Goal: Task Accomplishment & Management: Manage account settings

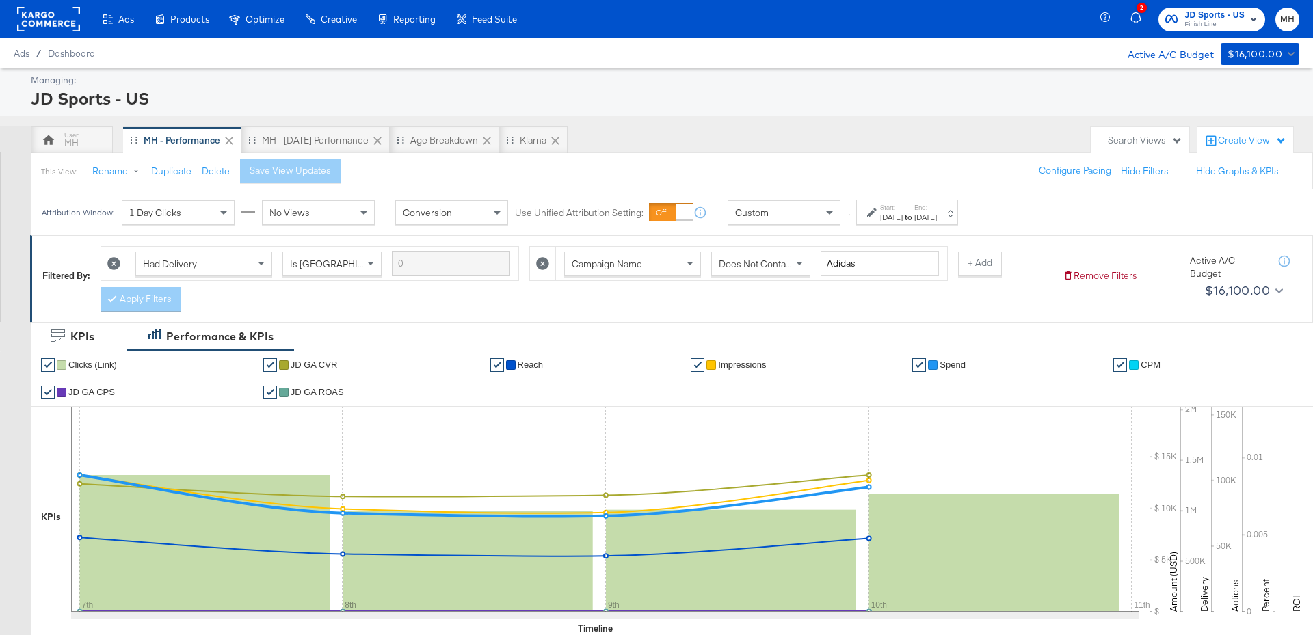
click at [937, 218] on div "[DATE]" at bounding box center [926, 217] width 23 height 11
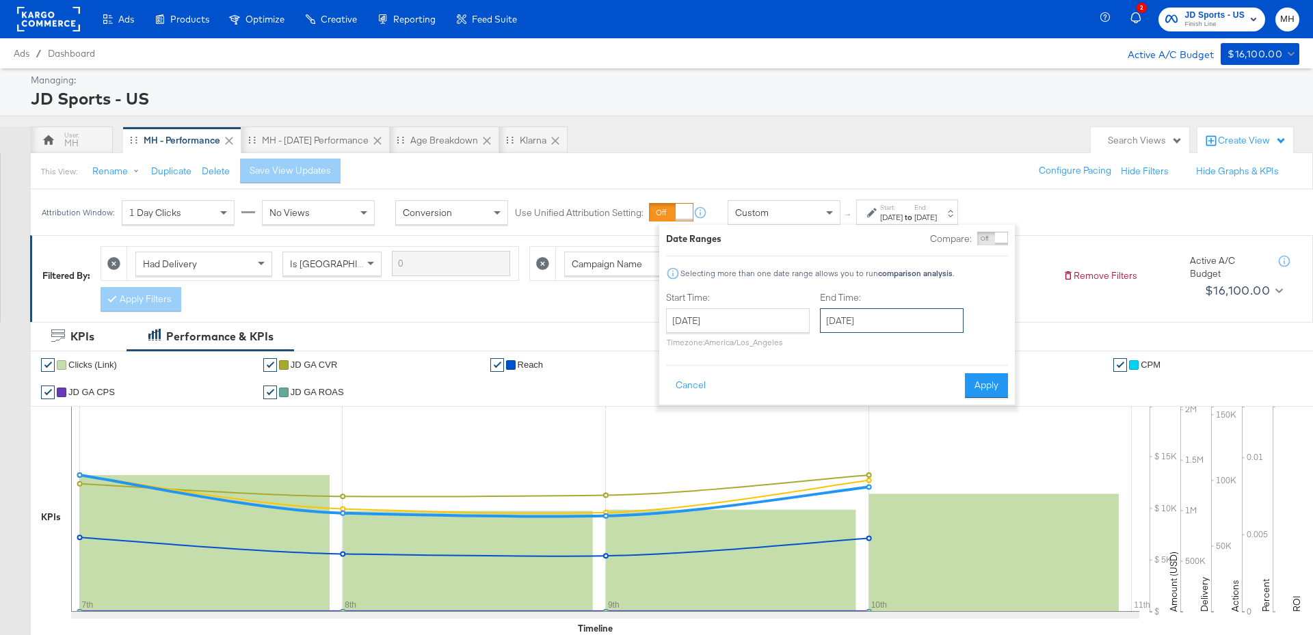
click at [912, 312] on input "[DATE]" at bounding box center [892, 320] width 144 height 25
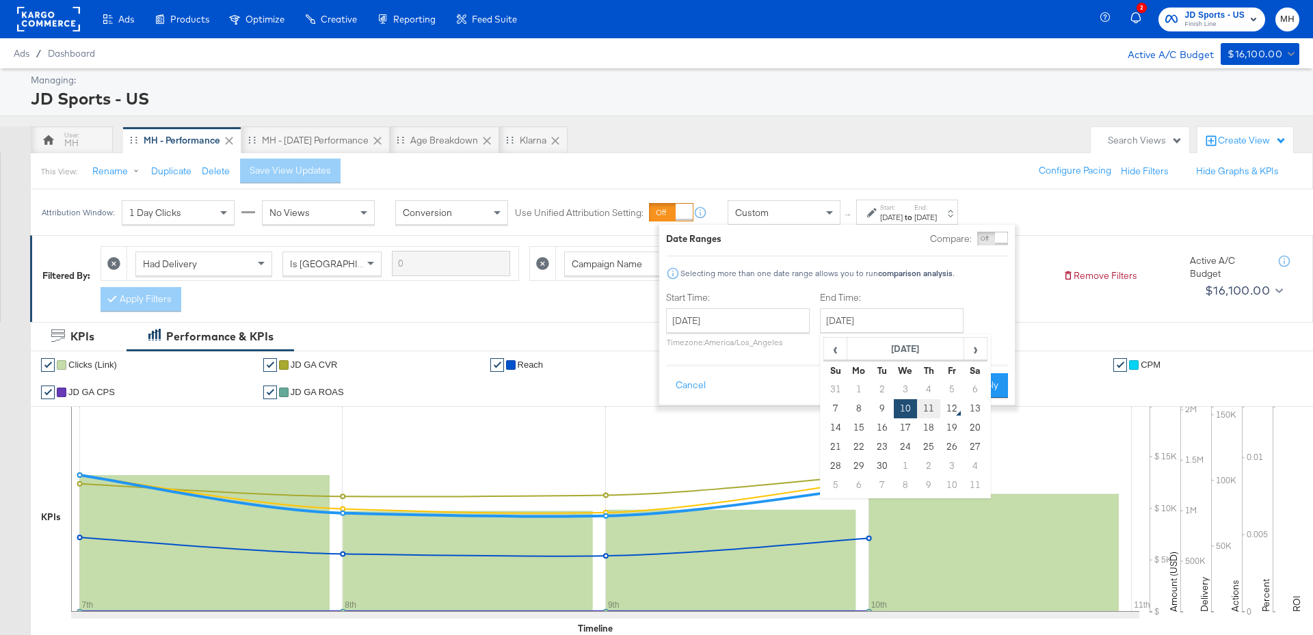
click at [933, 408] on td "11" at bounding box center [928, 408] width 23 height 19
type input "[DATE]"
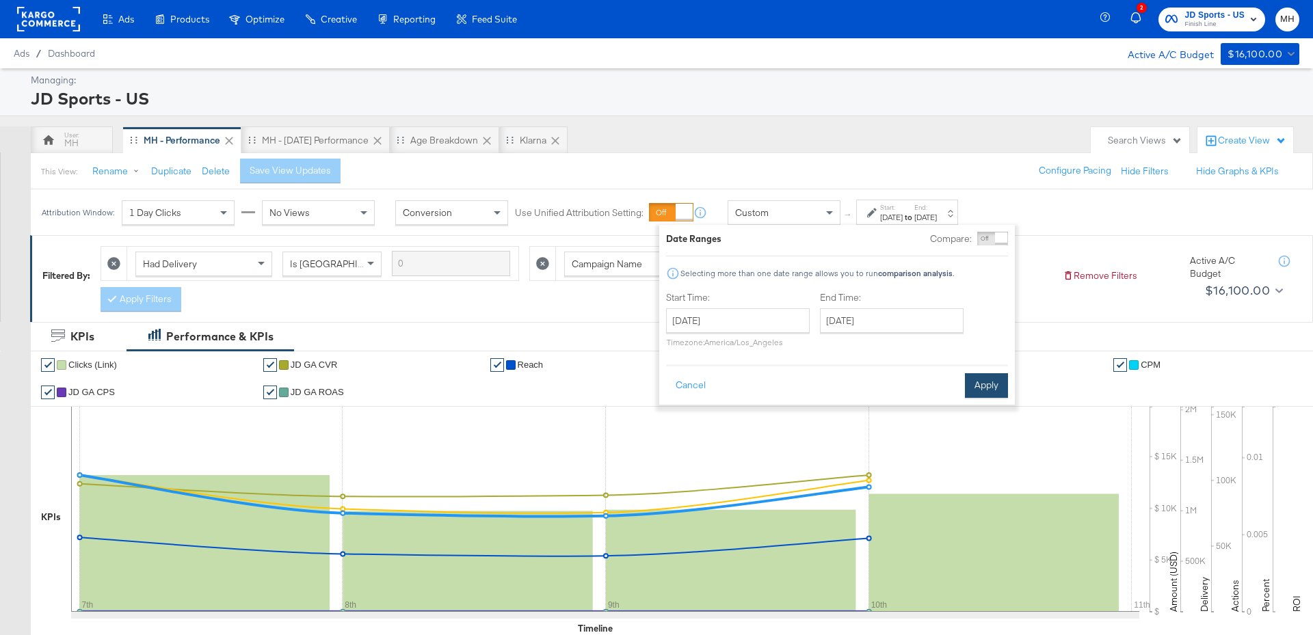
click at [989, 388] on button "Apply" at bounding box center [986, 385] width 43 height 25
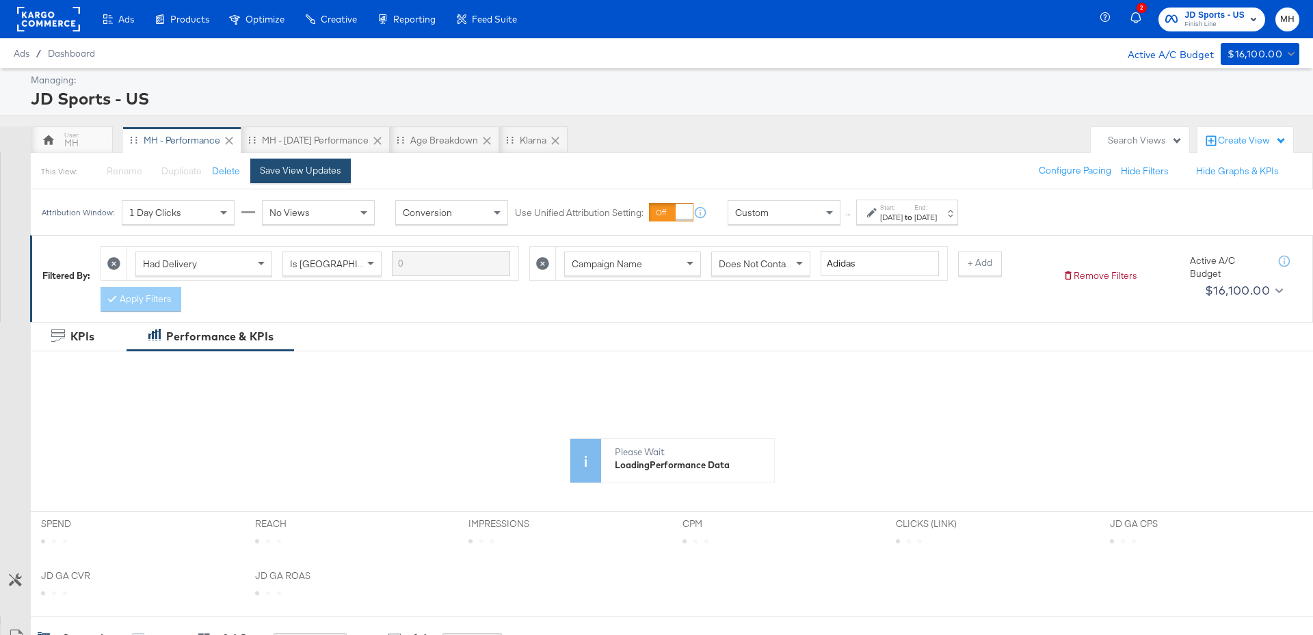
click at [330, 176] on div "Save View Updates" at bounding box center [300, 170] width 81 height 13
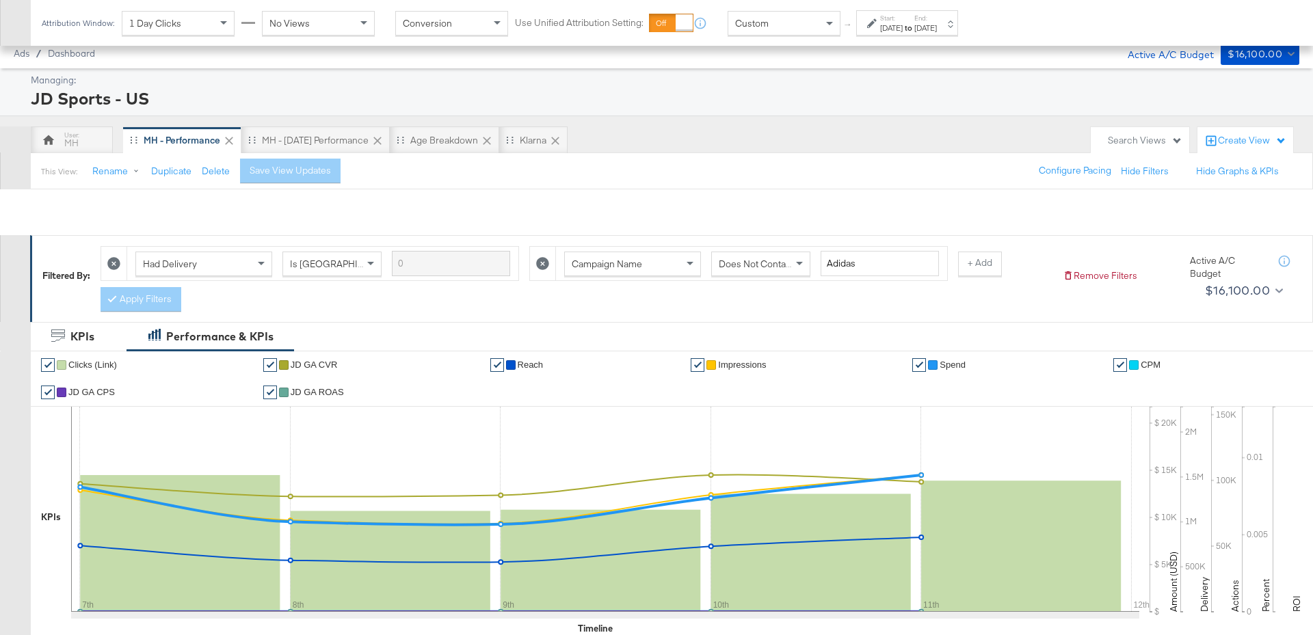
scroll to position [694, 0]
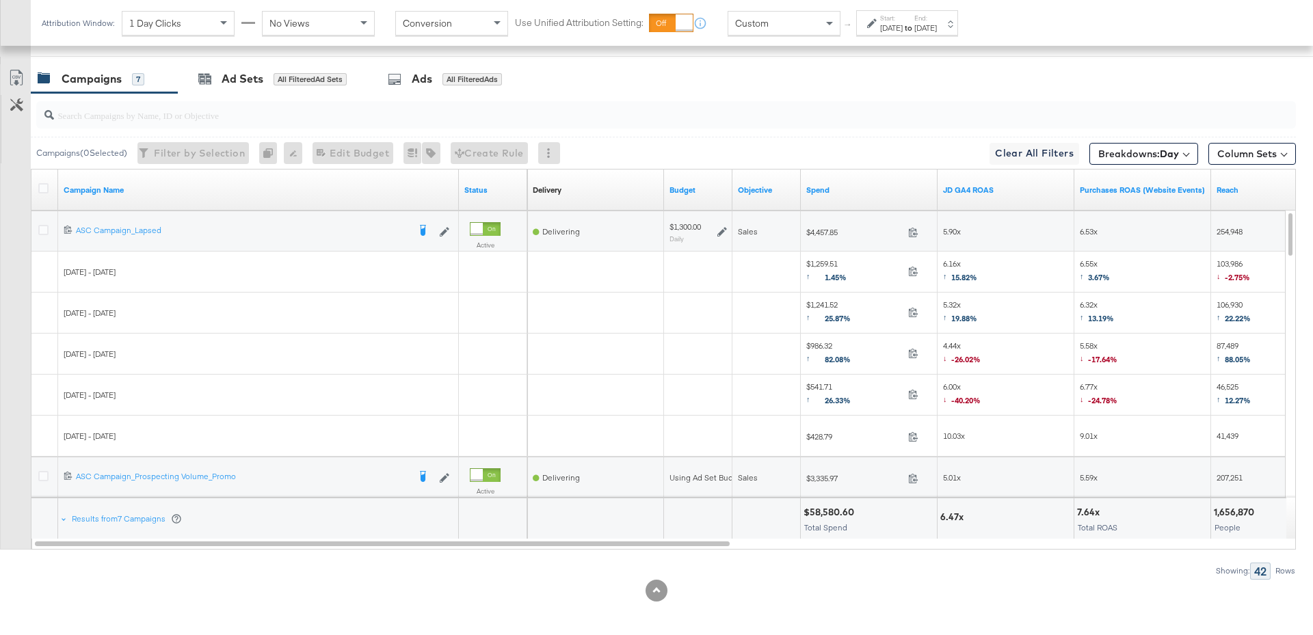
click at [955, 34] on div "Start: Sep 7th 2025 to End: Sep 11th 2025" at bounding box center [907, 22] width 102 height 25
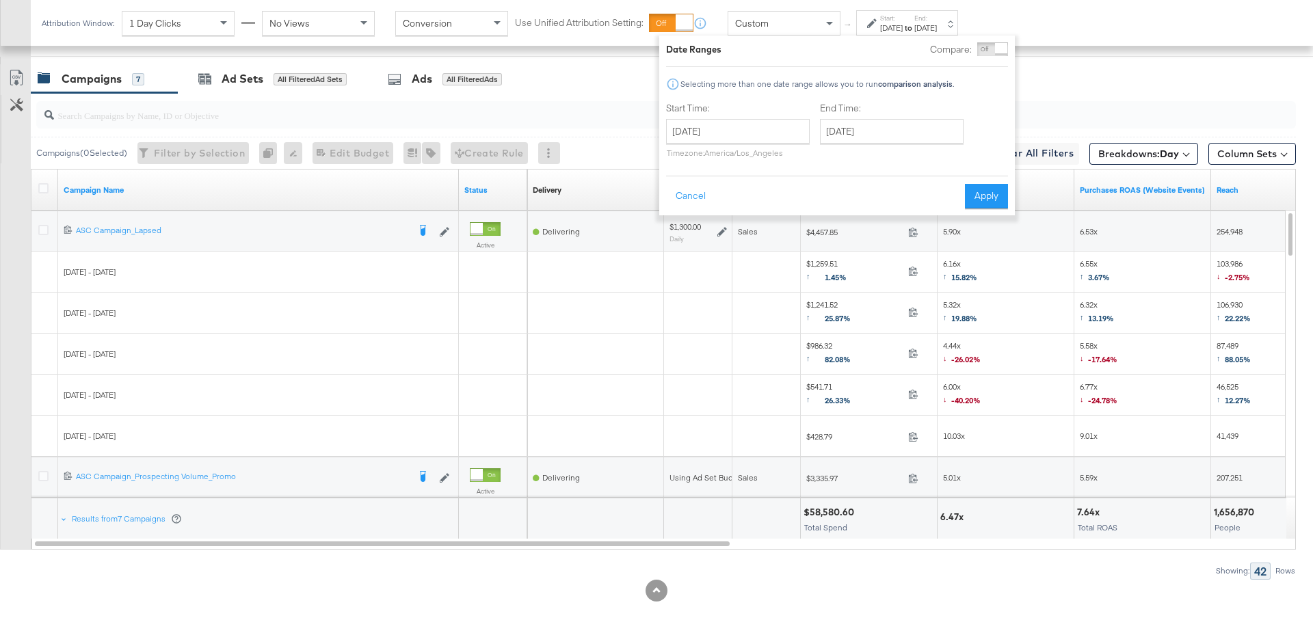
click at [955, 34] on div "Start: Sep 7th 2025 to End: Sep 11th 2025" at bounding box center [907, 22] width 102 height 25
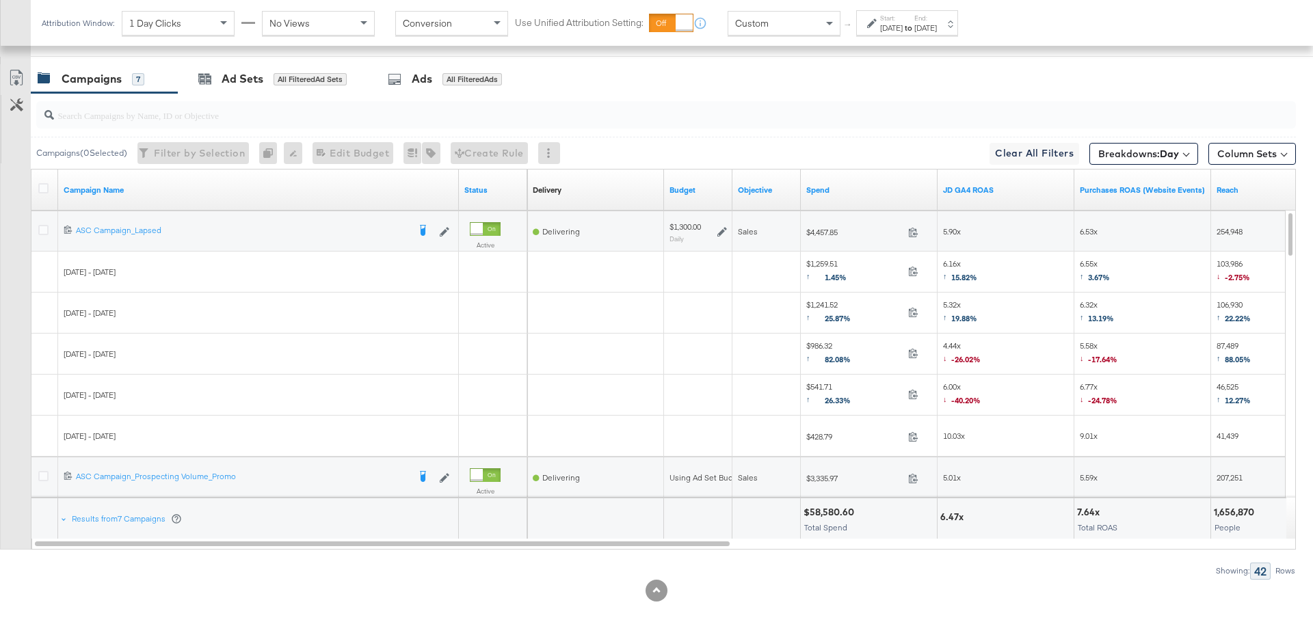
click at [979, 194] on div "JD GA4 ROAS" at bounding box center [1006, 190] width 137 height 22
click at [982, 189] on link "JD GA4 ROAS" at bounding box center [1006, 190] width 126 height 11
click at [722, 228] on icon at bounding box center [723, 232] width 10 height 10
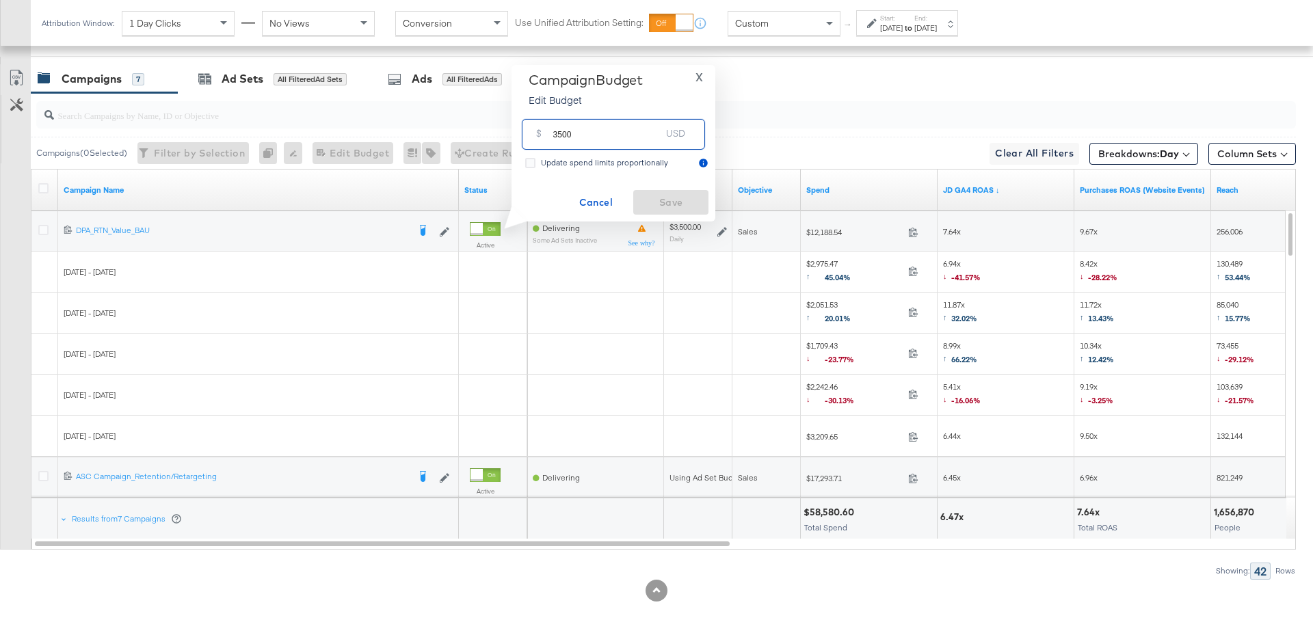
drag, startPoint x: 575, startPoint y: 137, endPoint x: 544, endPoint y: 138, distance: 30.8
click at [544, 138] on div "$ 3500 USD" at bounding box center [613, 134] width 183 height 31
type input "4500"
click at [654, 201] on span "Save" at bounding box center [671, 202] width 64 height 17
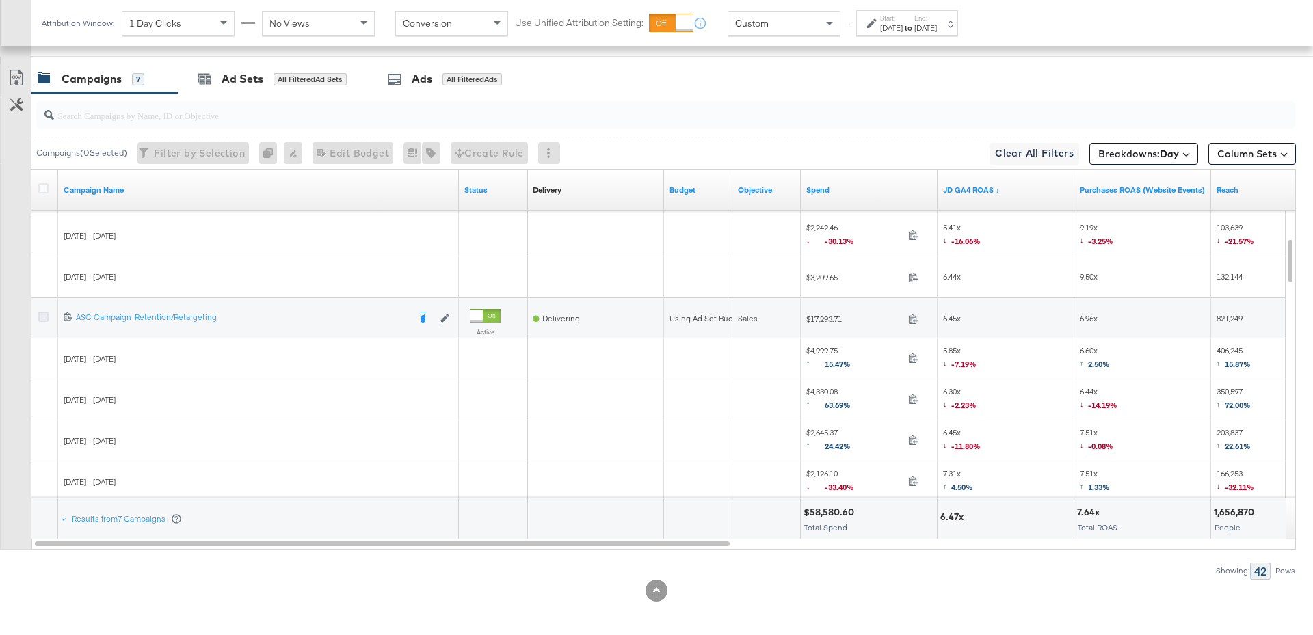
click at [47, 312] on icon at bounding box center [43, 317] width 10 height 10
click at [0, 0] on input "checkbox" at bounding box center [0, 0] width 0 height 0
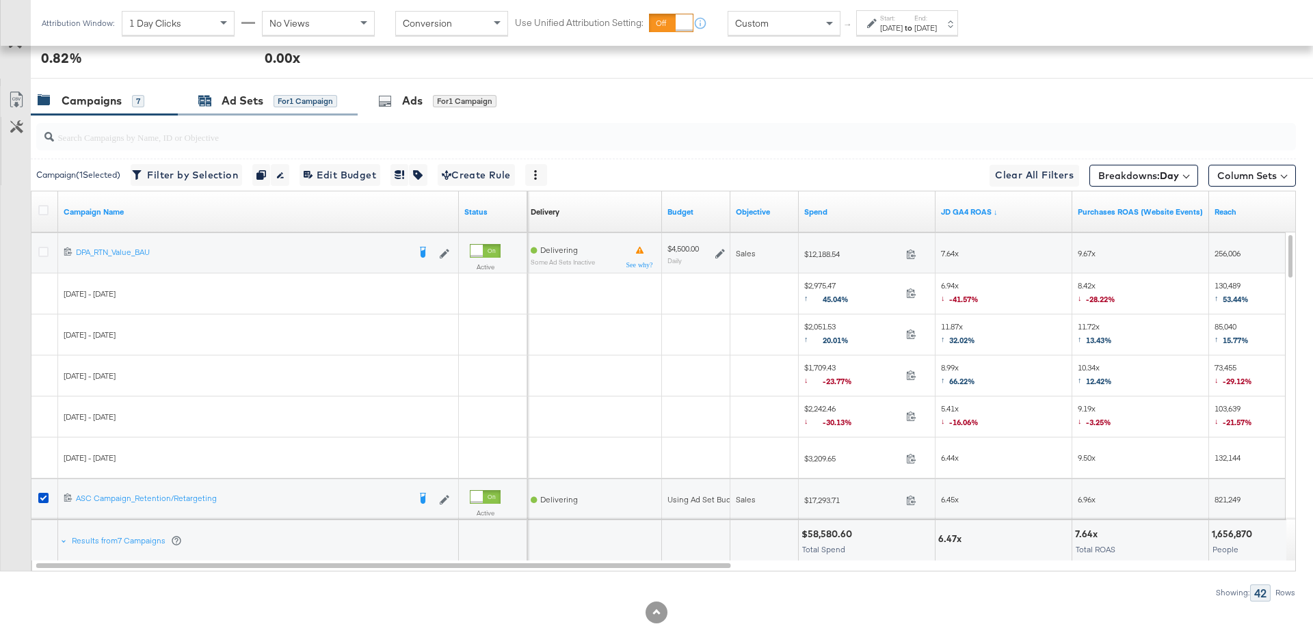
click at [248, 102] on div "Ad Sets" at bounding box center [243, 101] width 42 height 16
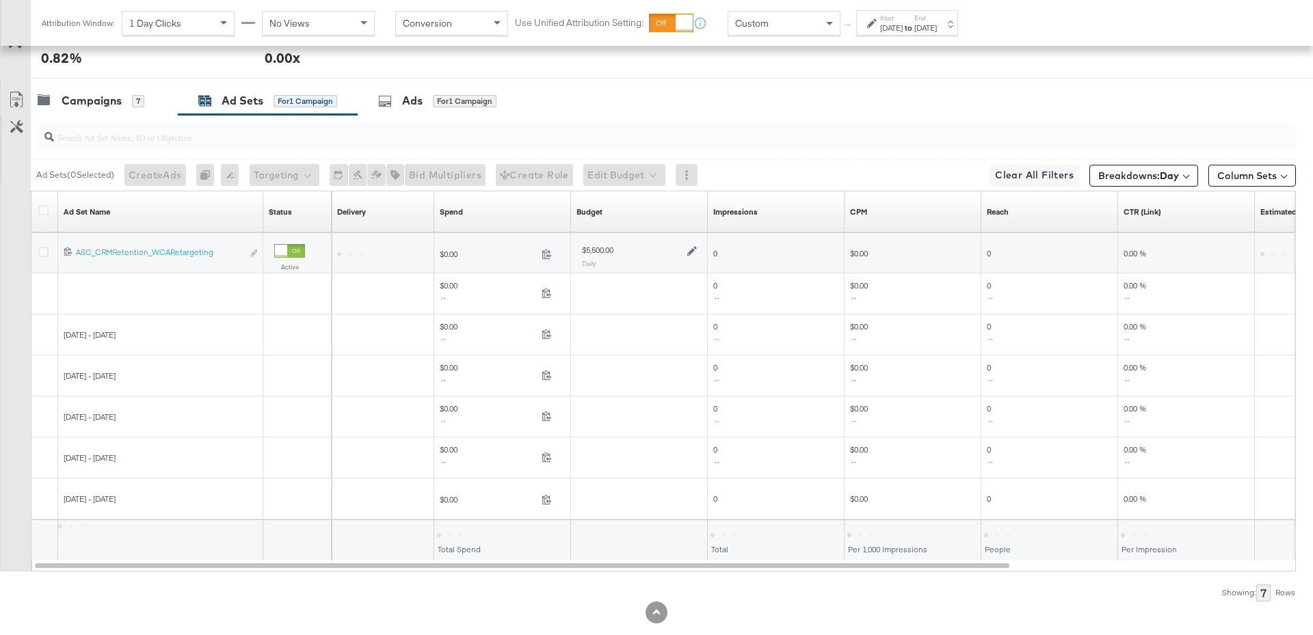
scroll to position [653, 0]
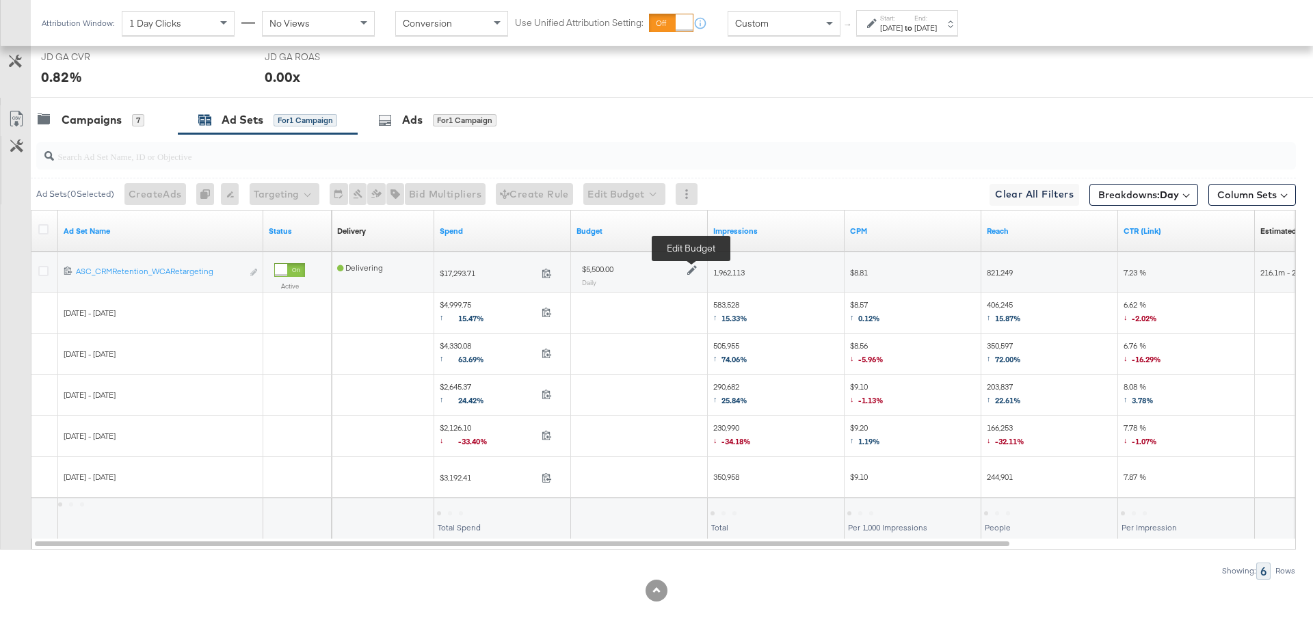
click at [692, 266] on icon at bounding box center [692, 271] width 10 height 10
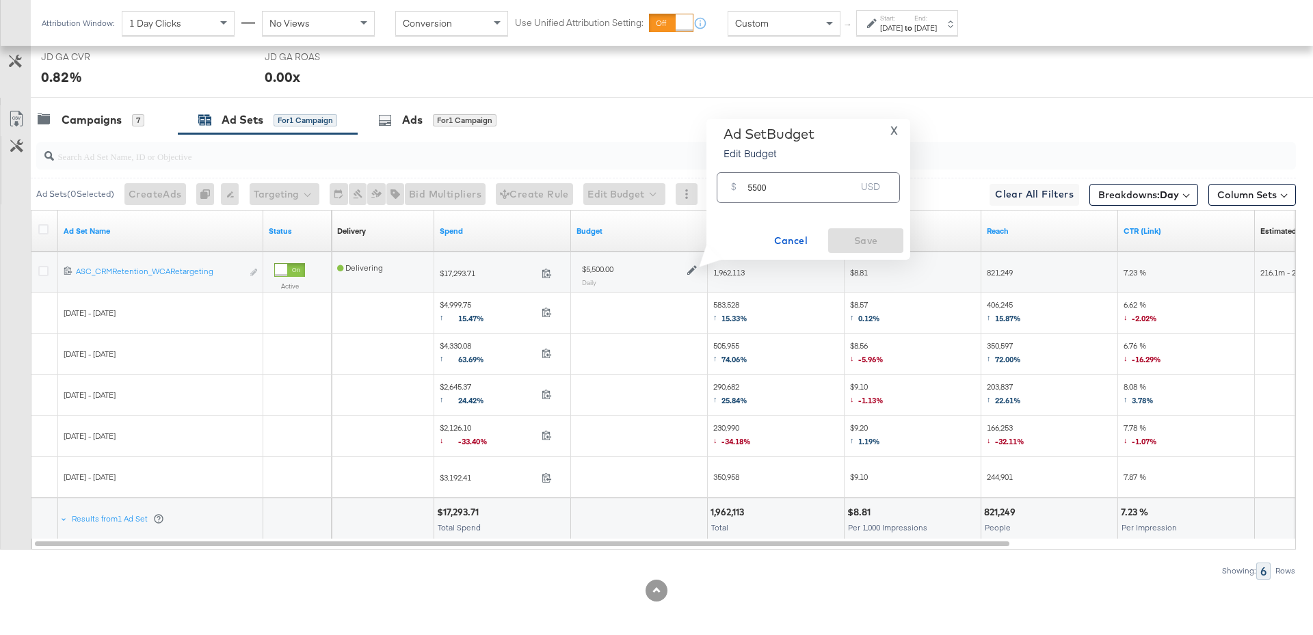
click at [892, 132] on span "X" at bounding box center [895, 130] width 8 height 19
click at [118, 120] on div "Campaigns" at bounding box center [92, 120] width 60 height 16
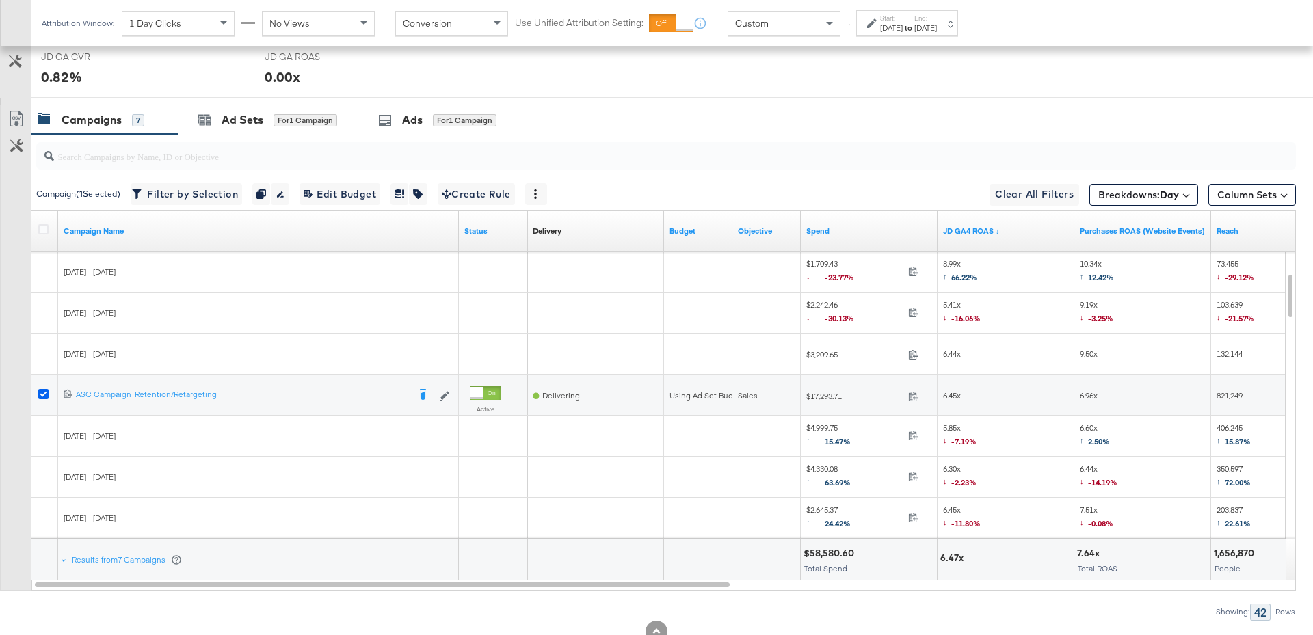
click at [48, 389] on icon at bounding box center [43, 394] width 10 height 10
click at [0, 0] on input "checkbox" at bounding box center [0, 0] width 0 height 0
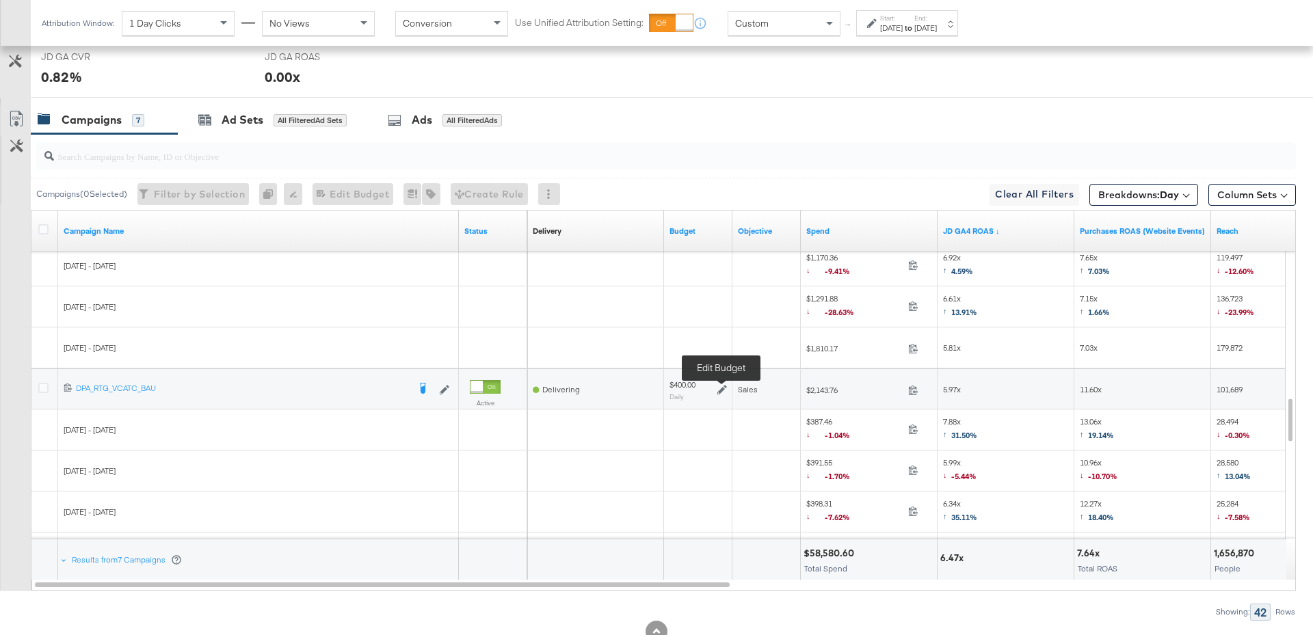
click at [720, 390] on icon at bounding box center [723, 390] width 10 height 10
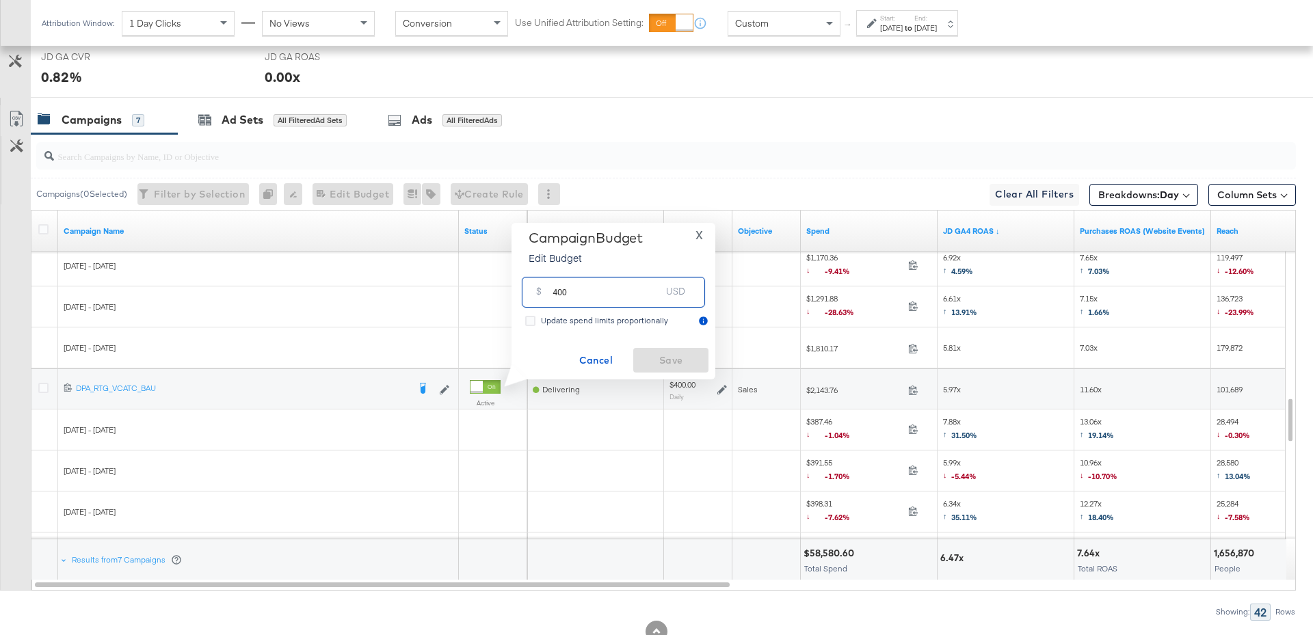
drag, startPoint x: 565, startPoint y: 299, endPoint x: 550, endPoint y: 297, distance: 15.2
click at [550, 297] on div "$ 400 USD" at bounding box center [613, 292] width 183 height 31
type input "600"
click at [672, 358] on span "Save" at bounding box center [671, 360] width 64 height 17
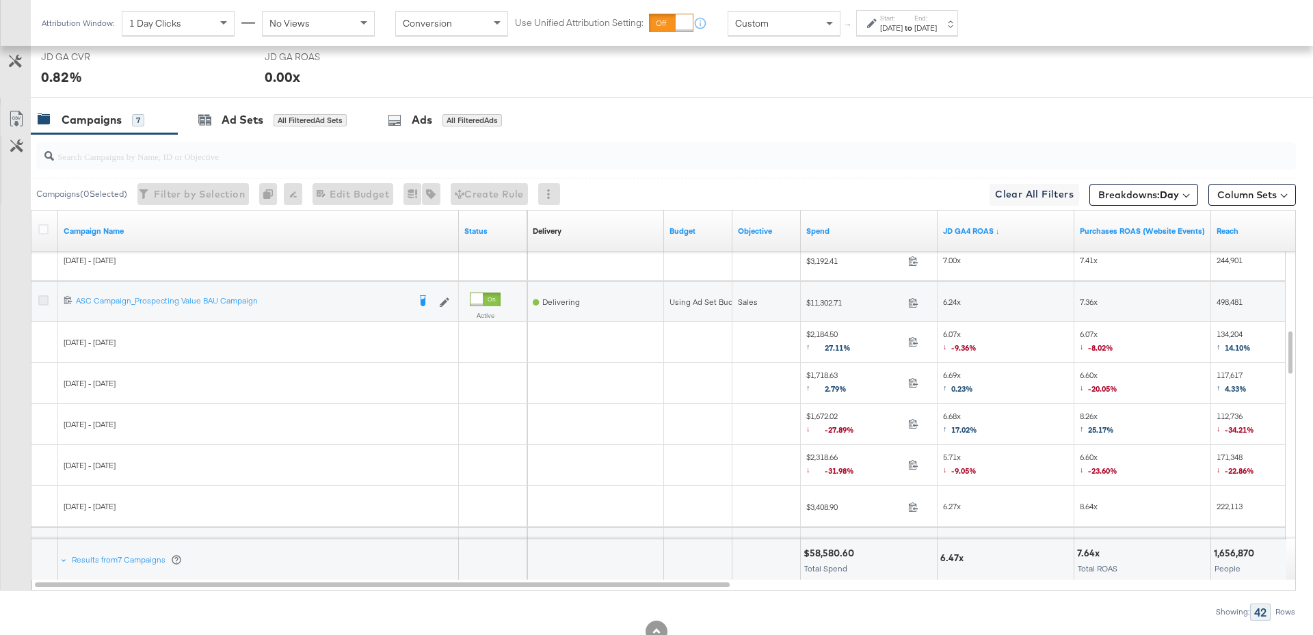
click at [40, 298] on icon at bounding box center [43, 300] width 10 height 10
click at [0, 0] on input "checkbox" at bounding box center [0, 0] width 0 height 0
click at [246, 117] on div "Ad Sets" at bounding box center [243, 120] width 42 height 16
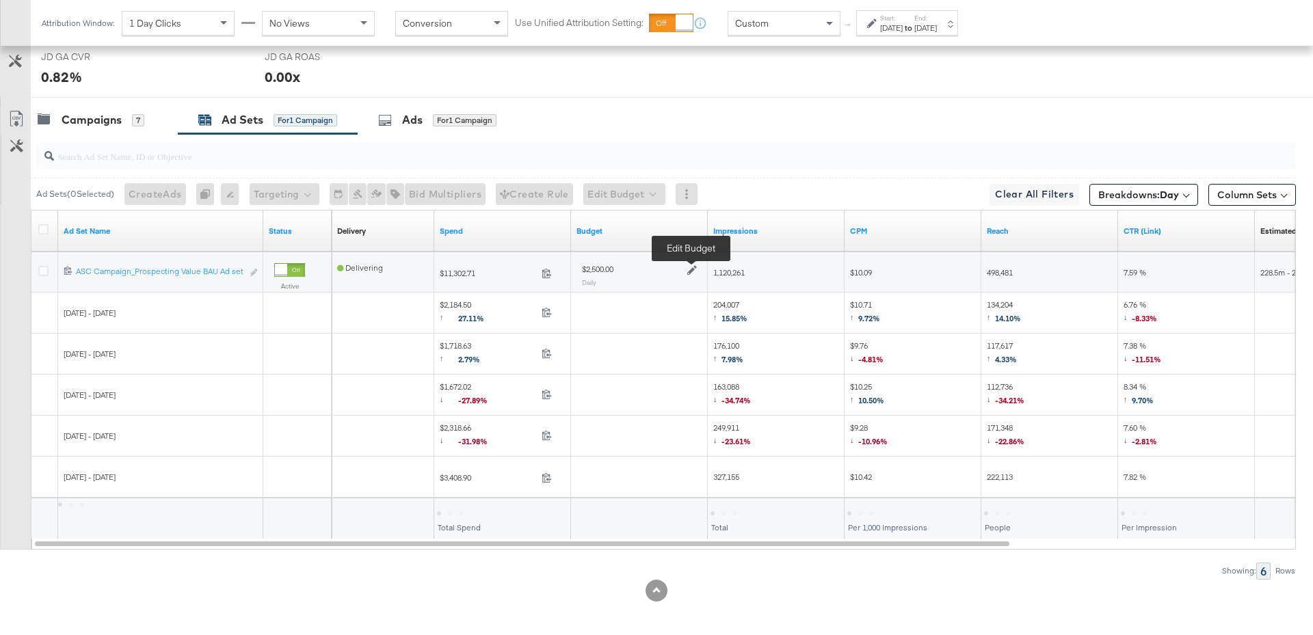
click at [691, 269] on icon at bounding box center [692, 270] width 10 height 10
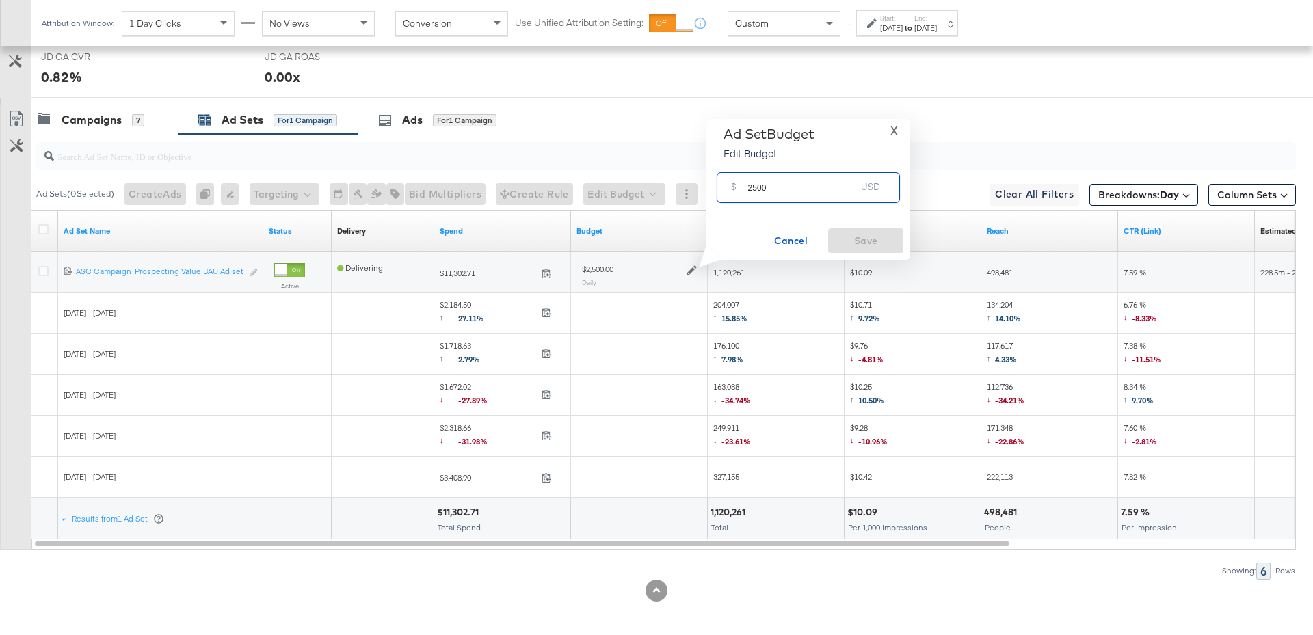
drag, startPoint x: 770, startPoint y: 188, endPoint x: 744, endPoint y: 188, distance: 26.0
click at [744, 188] on div "$ 2500 USD" at bounding box center [808, 187] width 183 height 31
type input "3000"
click at [867, 240] on span "Save" at bounding box center [866, 241] width 64 height 17
click at [135, 123] on div "Campaigns 7" at bounding box center [91, 120] width 107 height 16
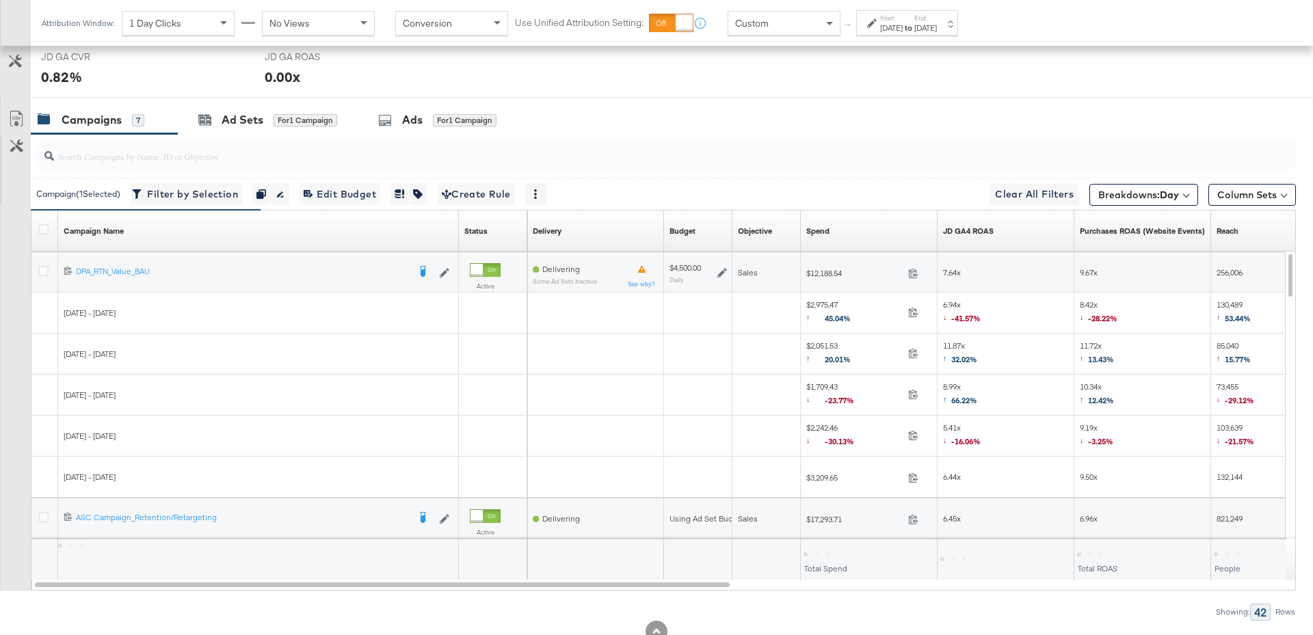
click at [722, 268] on icon at bounding box center [723, 273] width 10 height 10
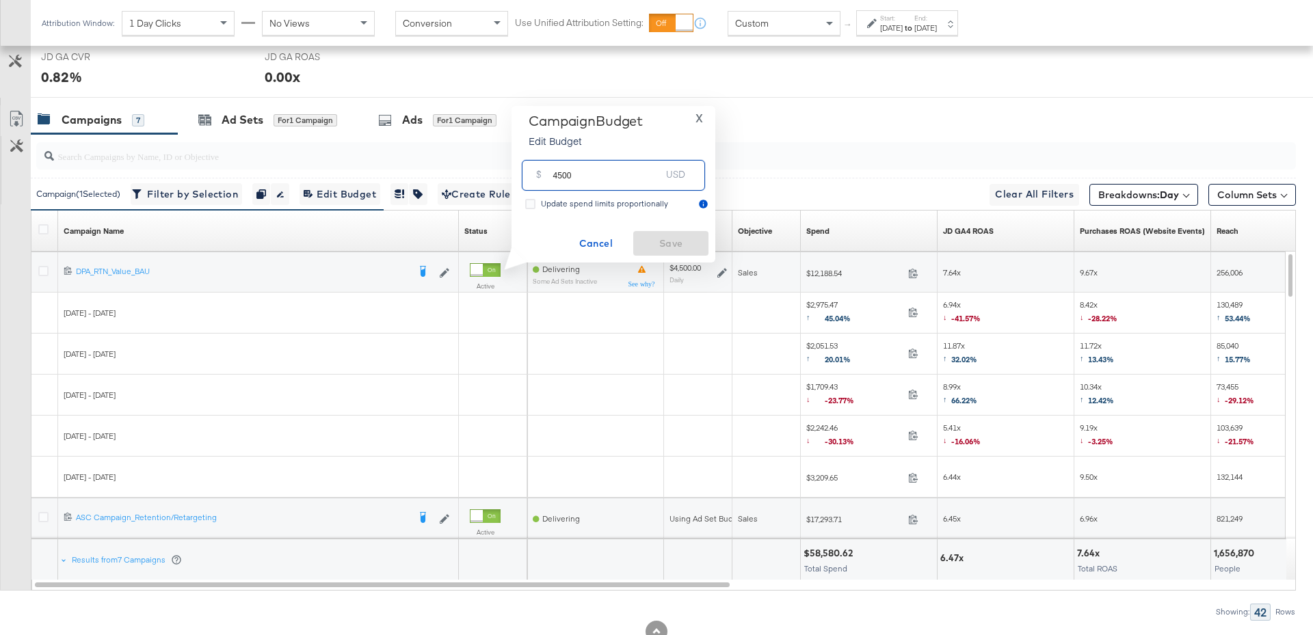
drag, startPoint x: 573, startPoint y: 180, endPoint x: 553, endPoint y: 180, distance: 19.8
click at [553, 180] on input "4500" at bounding box center [607, 169] width 108 height 29
type input "5000"
click at [701, 248] on span "Save" at bounding box center [671, 243] width 64 height 17
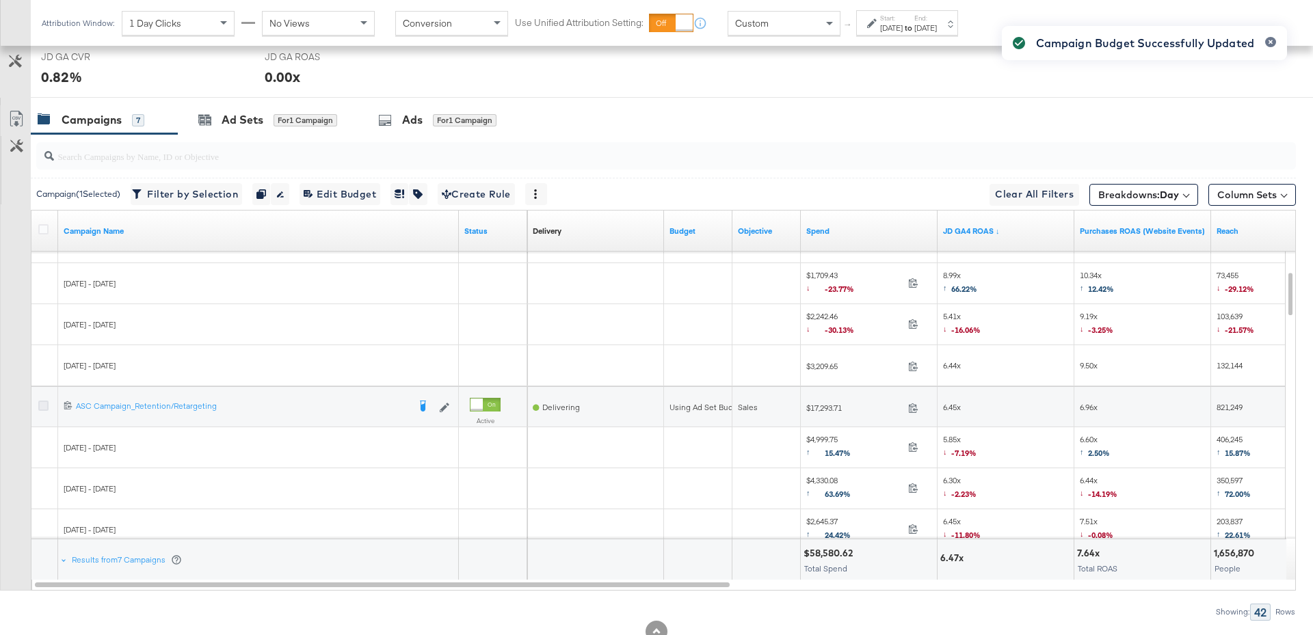
click at [42, 401] on icon at bounding box center [43, 406] width 10 height 10
click at [0, 0] on input "checkbox" at bounding box center [0, 0] width 0 height 0
click at [276, 118] on div "for 2 Campaigns" at bounding box center [308, 120] width 68 height 12
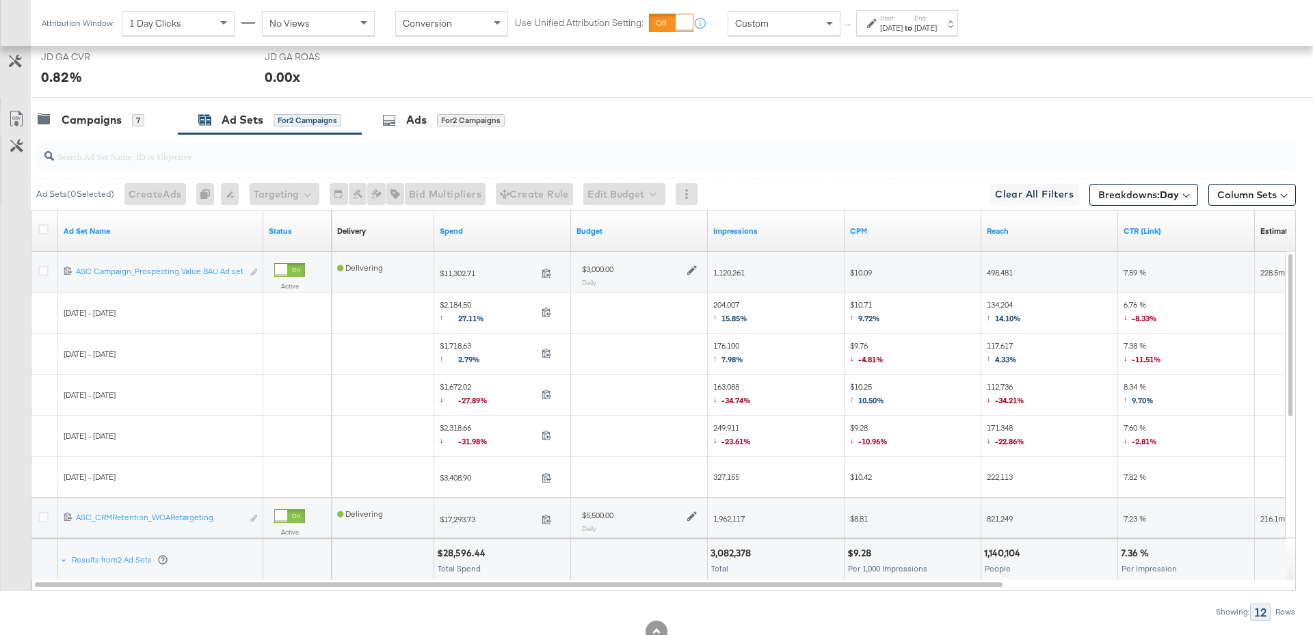
click at [105, 134] on div at bounding box center [663, 156] width 1265 height 44
click at [120, 134] on div at bounding box center [663, 156] width 1265 height 44
click at [112, 117] on div "Campaigns" at bounding box center [92, 120] width 60 height 16
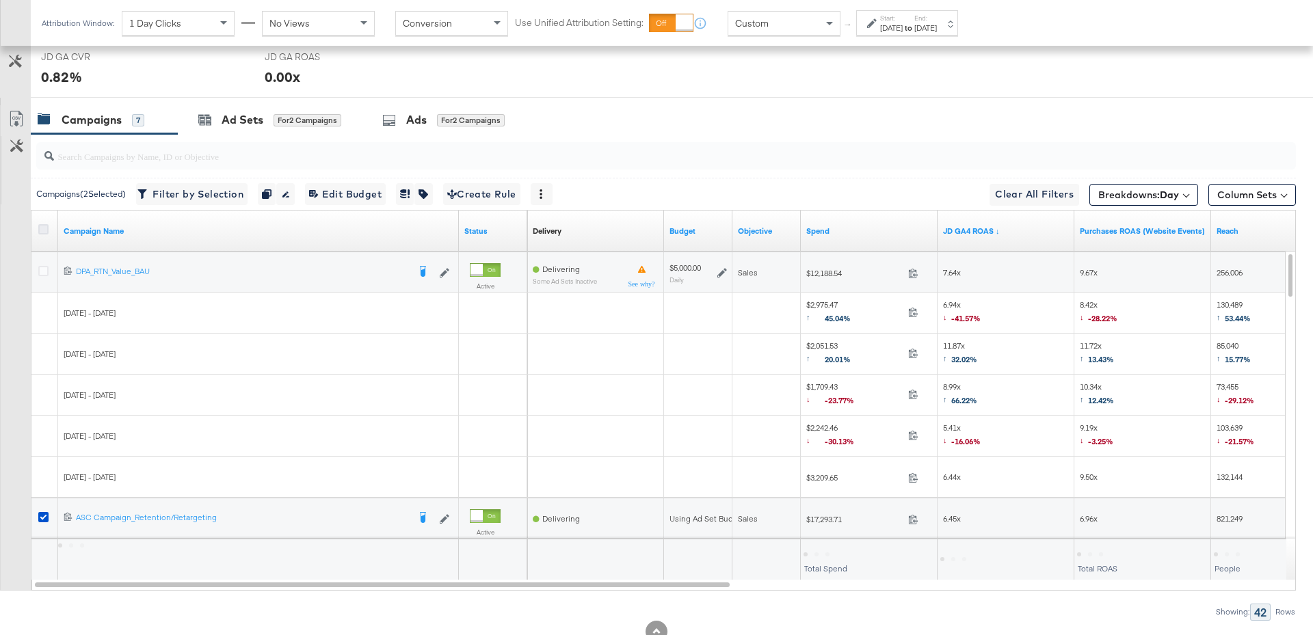
click at [40, 226] on icon at bounding box center [43, 229] width 10 height 10
click at [0, 0] on input "checkbox" at bounding box center [0, 0] width 0 height 0
click at [40, 226] on icon at bounding box center [43, 229] width 10 height 10
click at [0, 0] on input "checkbox" at bounding box center [0, 0] width 0 height 0
click at [44, 514] on icon at bounding box center [43, 517] width 10 height 10
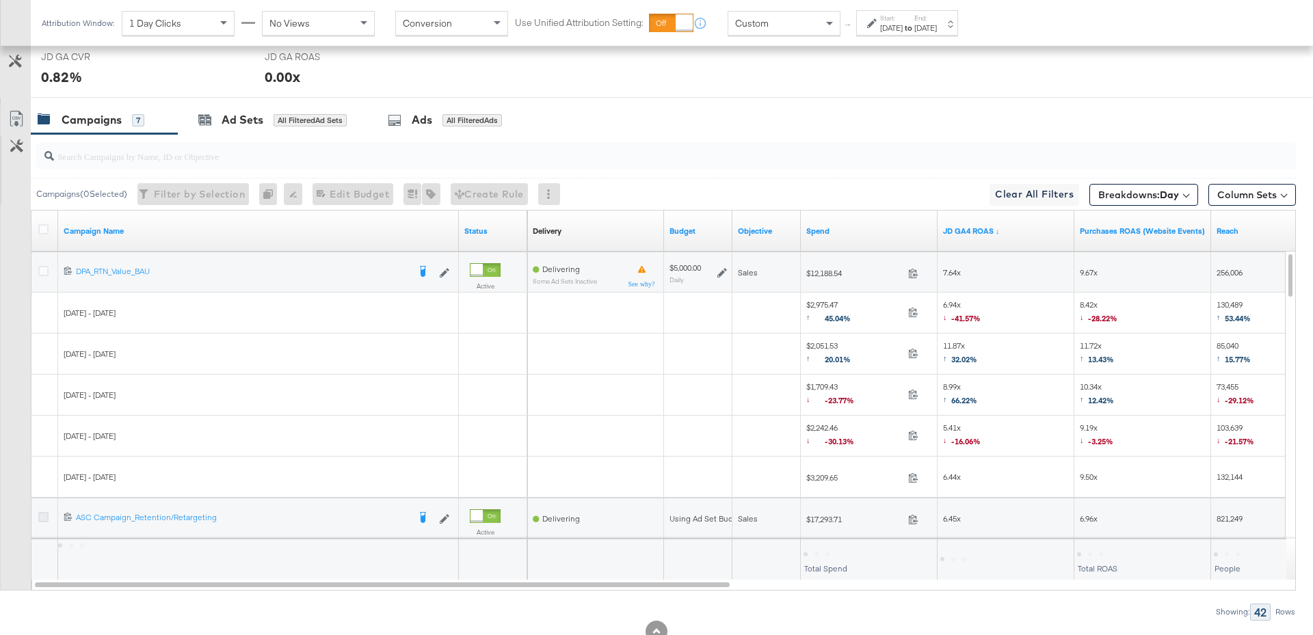
click at [0, 0] on input "checkbox" at bounding box center [0, 0] width 0 height 0
click at [311, 116] on div "for 1 Campaign" at bounding box center [306, 120] width 64 height 12
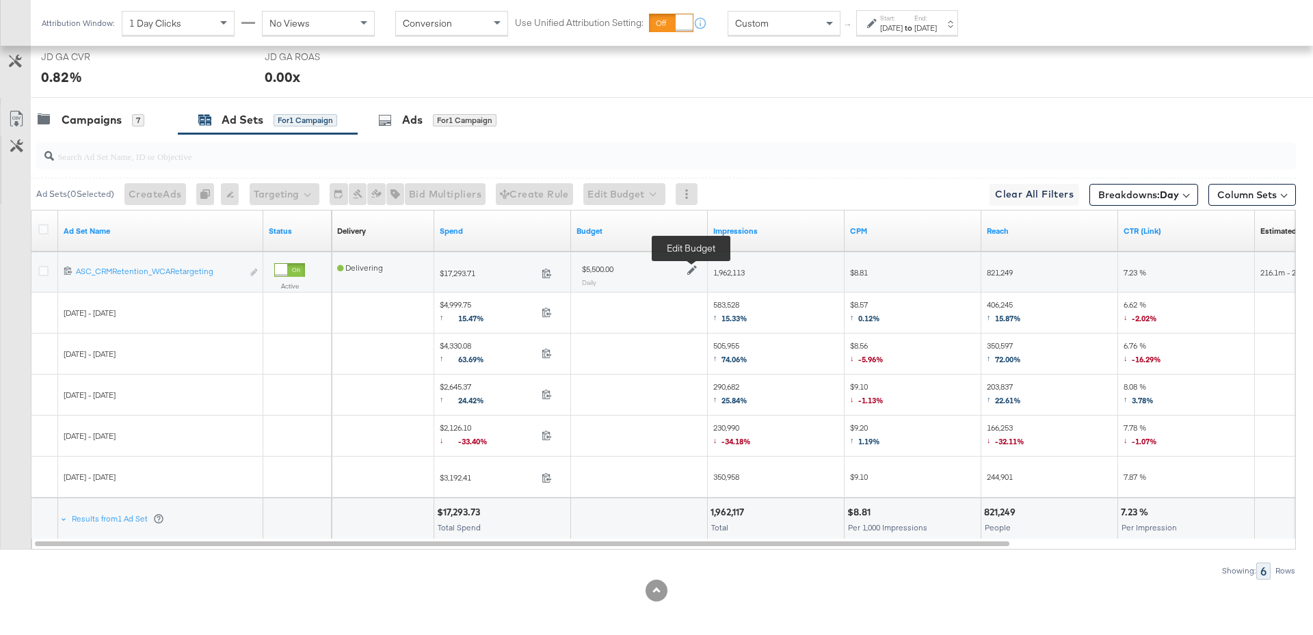
click at [693, 267] on icon at bounding box center [692, 270] width 10 height 10
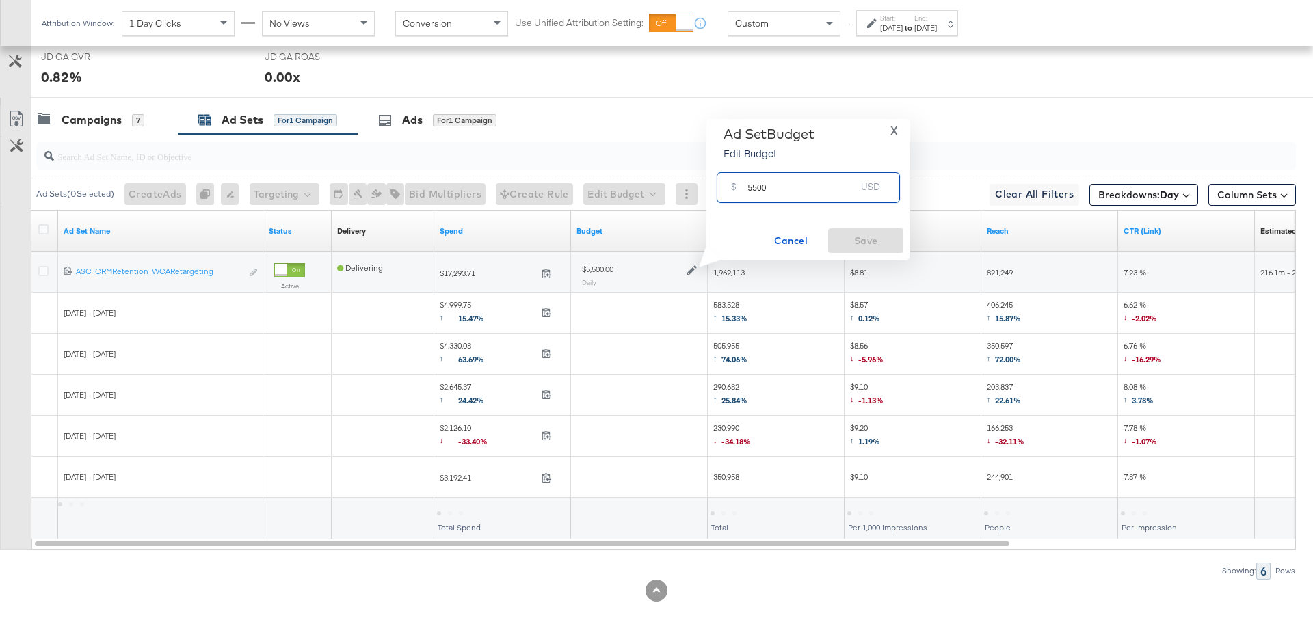
drag, startPoint x: 780, startPoint y: 190, endPoint x: 735, endPoint y: 189, distance: 45.8
click at [734, 189] on div "$ 5500 USD" at bounding box center [808, 187] width 183 height 31
type input "4500"
click at [851, 231] on button "Save" at bounding box center [865, 240] width 75 height 25
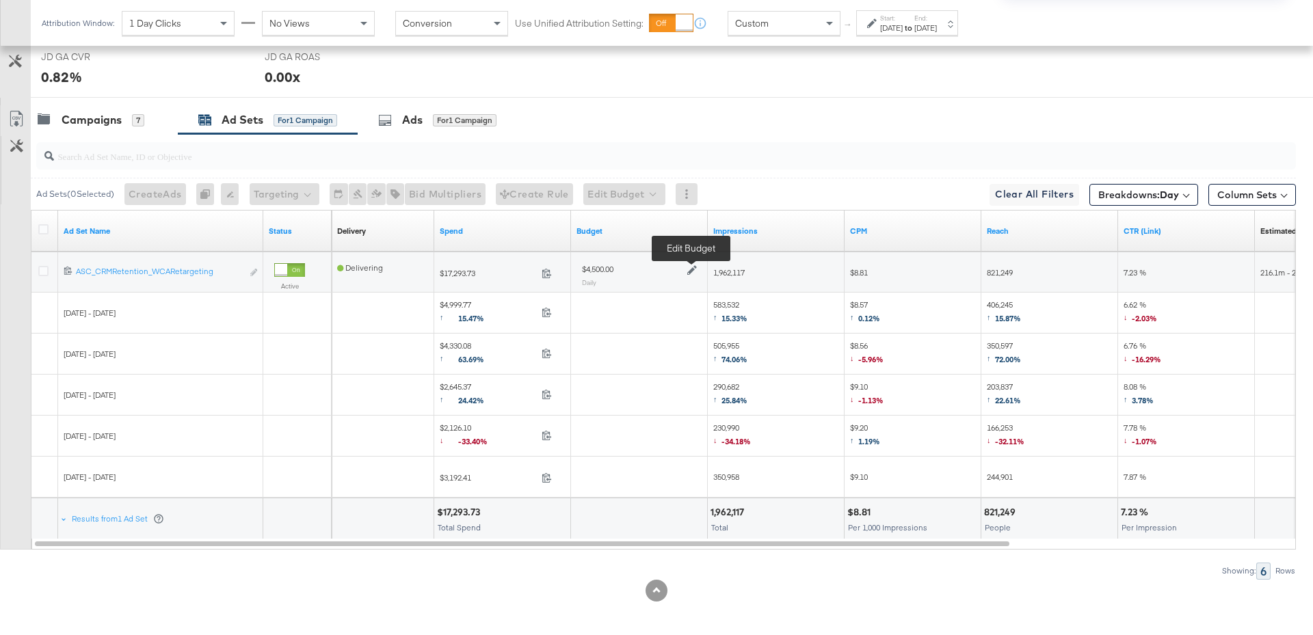
click at [691, 265] on icon at bounding box center [692, 270] width 10 height 10
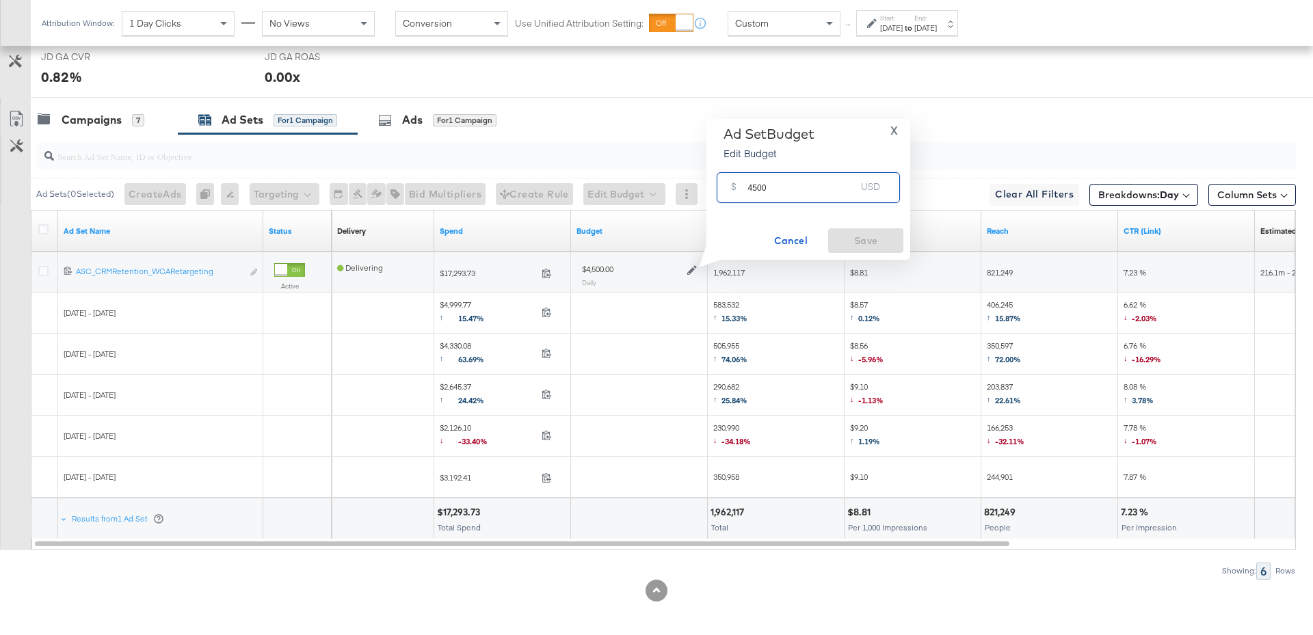
drag, startPoint x: 772, startPoint y: 192, endPoint x: 739, endPoint y: 193, distance: 32.8
click at [738, 193] on div "$ 4500 USD" at bounding box center [808, 187] width 183 height 31
type input "4000"
click at [848, 236] on span "Save" at bounding box center [866, 241] width 64 height 17
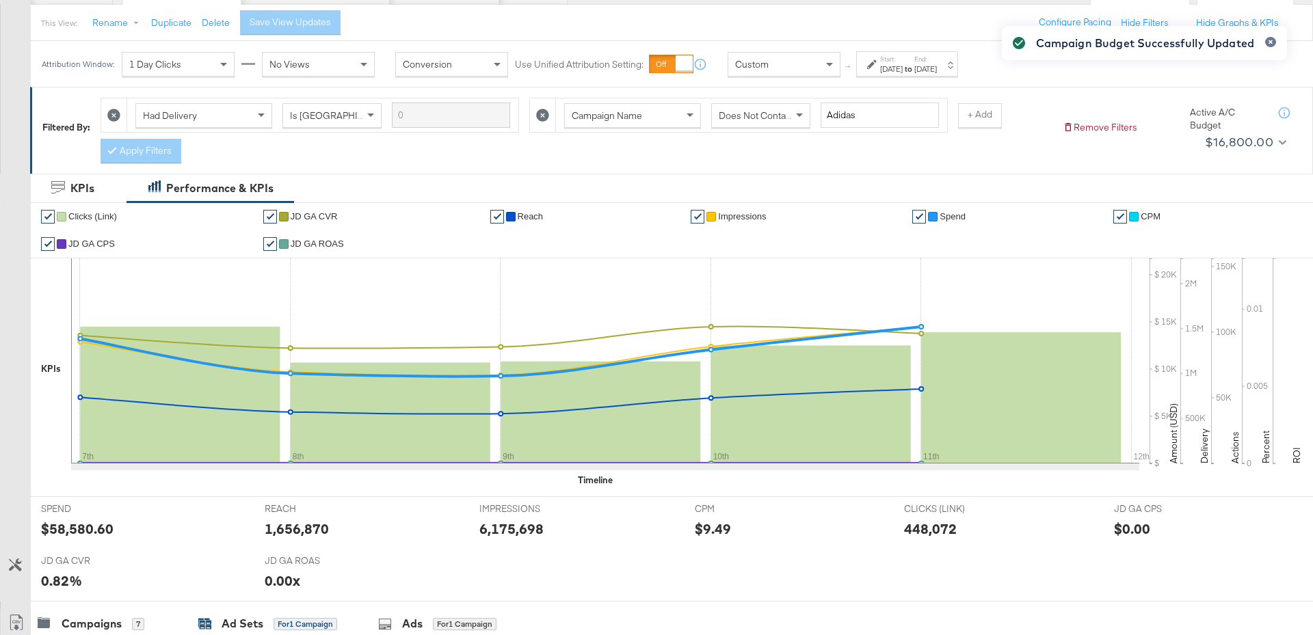
scroll to position [0, 0]
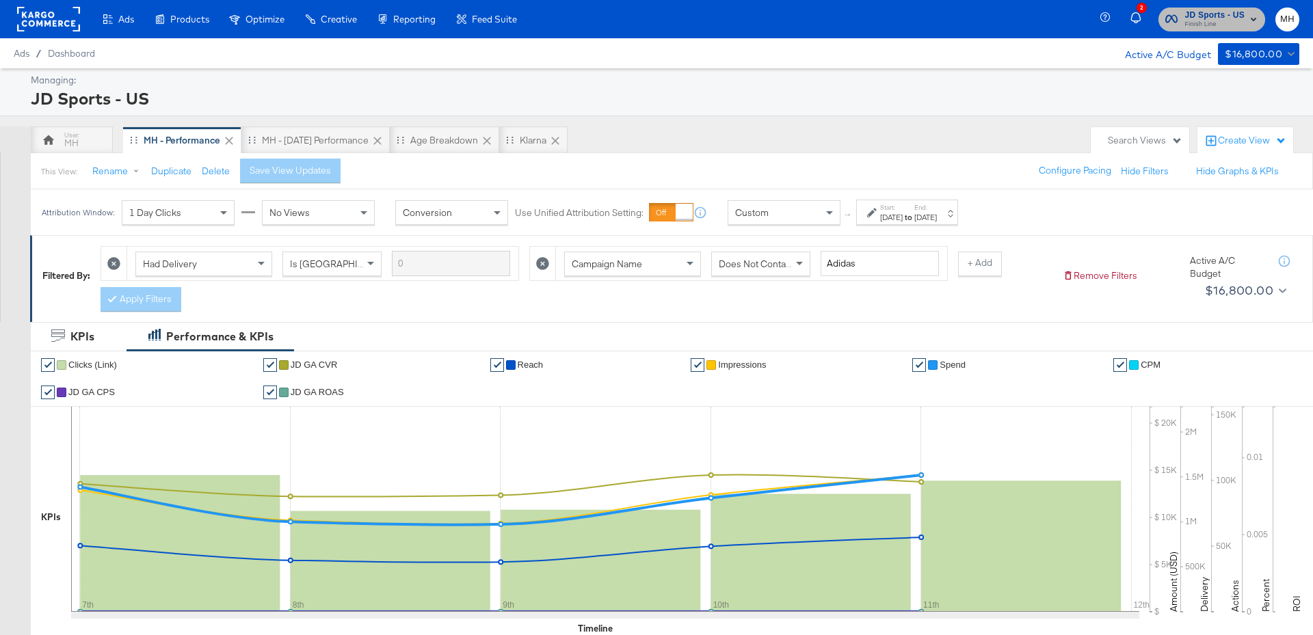
click at [1239, 23] on span "Finish Line" at bounding box center [1215, 24] width 60 height 11
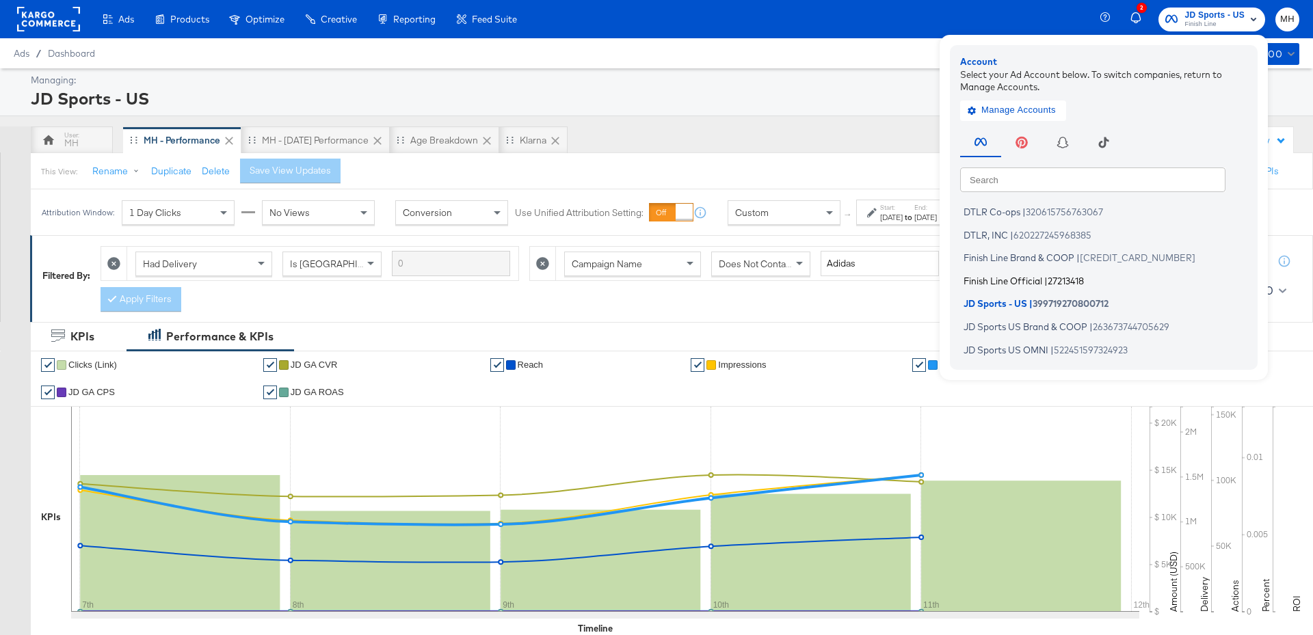
click at [1036, 278] on span "Finish Line Official" at bounding box center [1003, 280] width 79 height 11
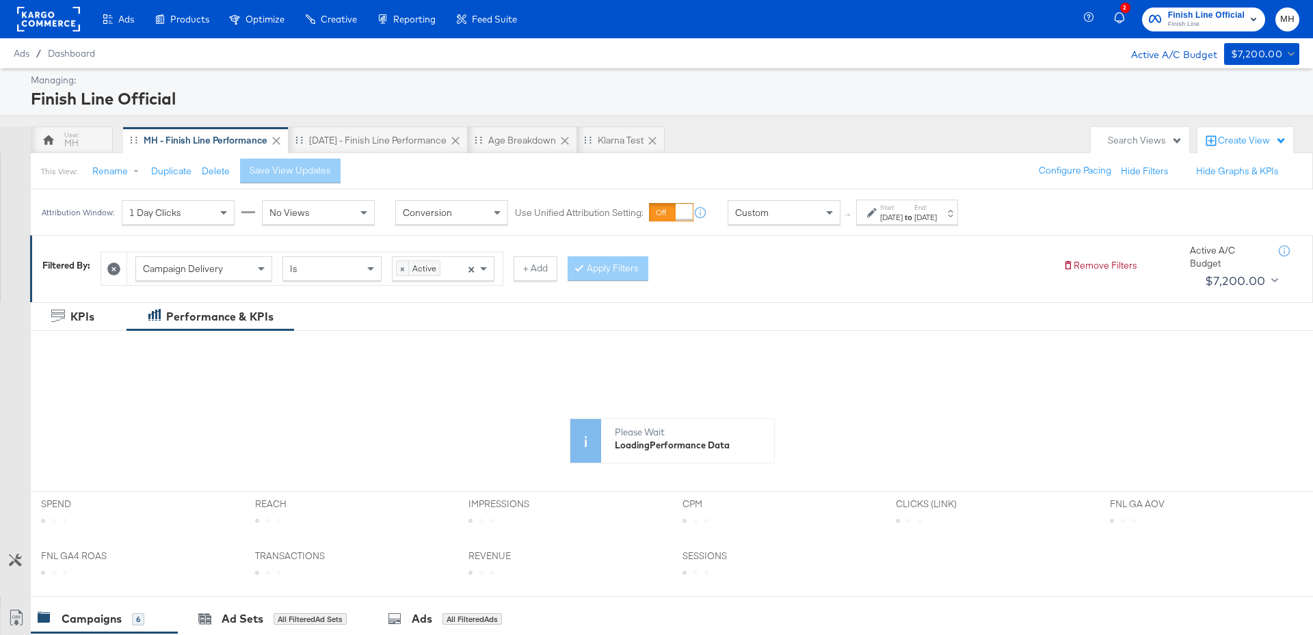
click at [958, 222] on div "Start: Sep 7th 2025 to End: Sep 10th 2025" at bounding box center [907, 212] width 102 height 25
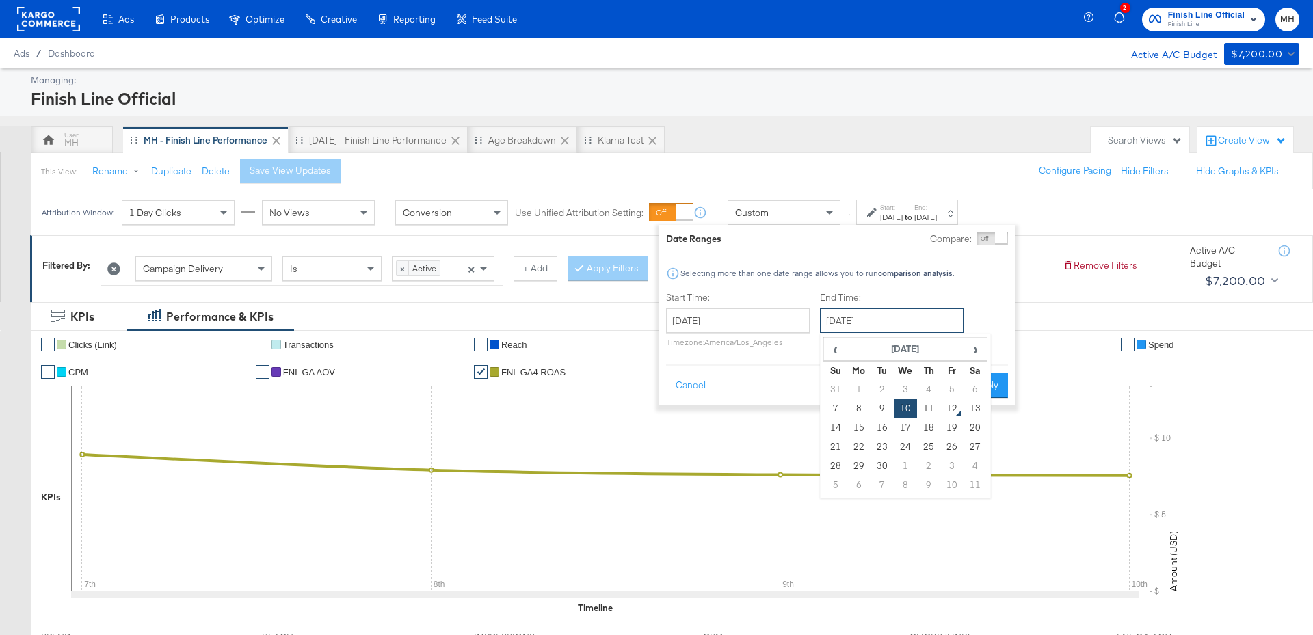
click at [930, 317] on input "[DATE]" at bounding box center [892, 320] width 144 height 25
click at [933, 411] on td "11" at bounding box center [928, 408] width 23 height 19
type input "[DATE]"
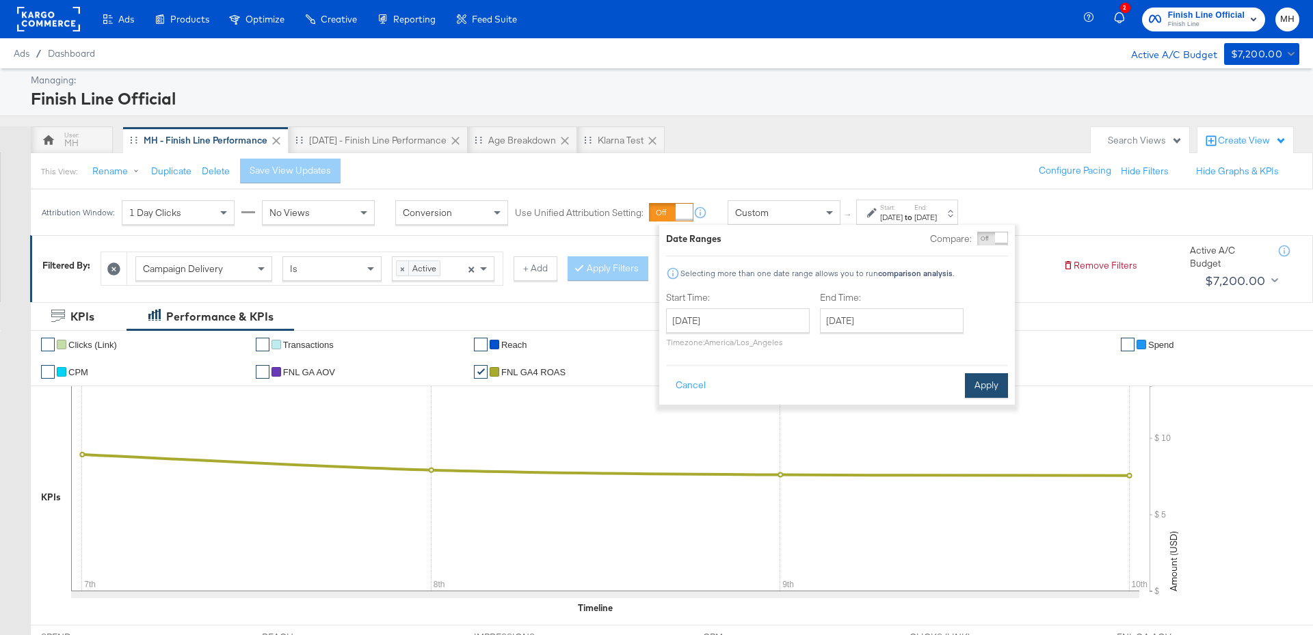
click at [995, 380] on button "Apply" at bounding box center [986, 385] width 43 height 25
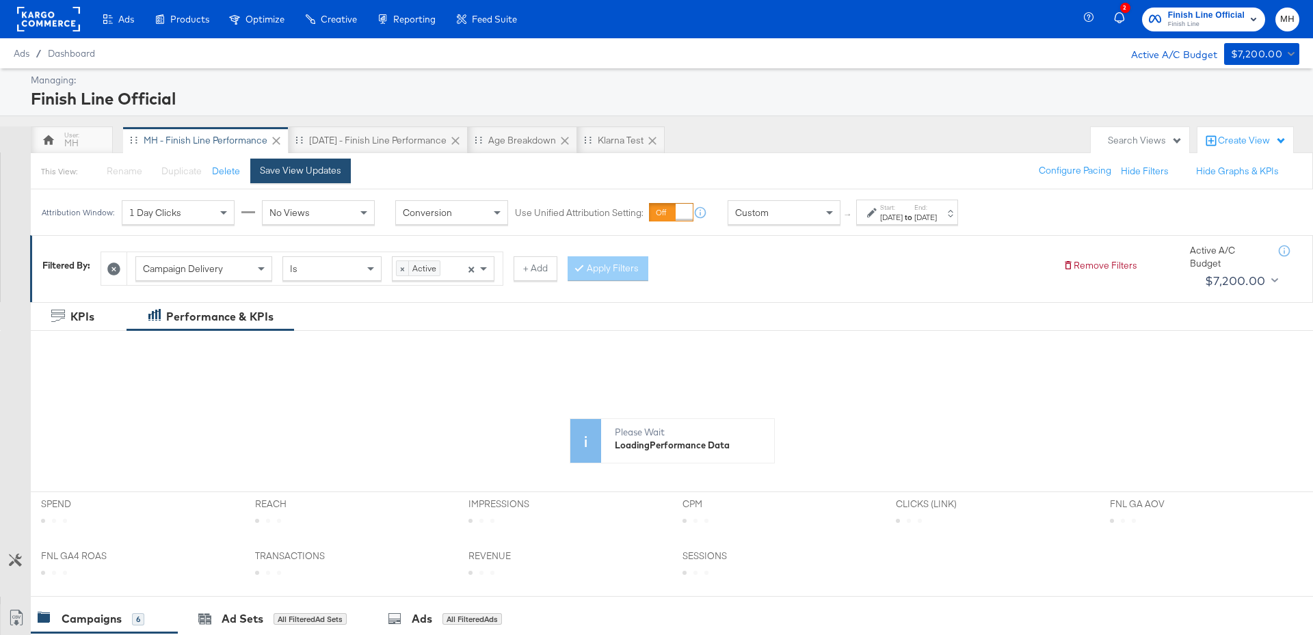
click at [306, 174] on div "Save View Updates" at bounding box center [300, 170] width 81 height 13
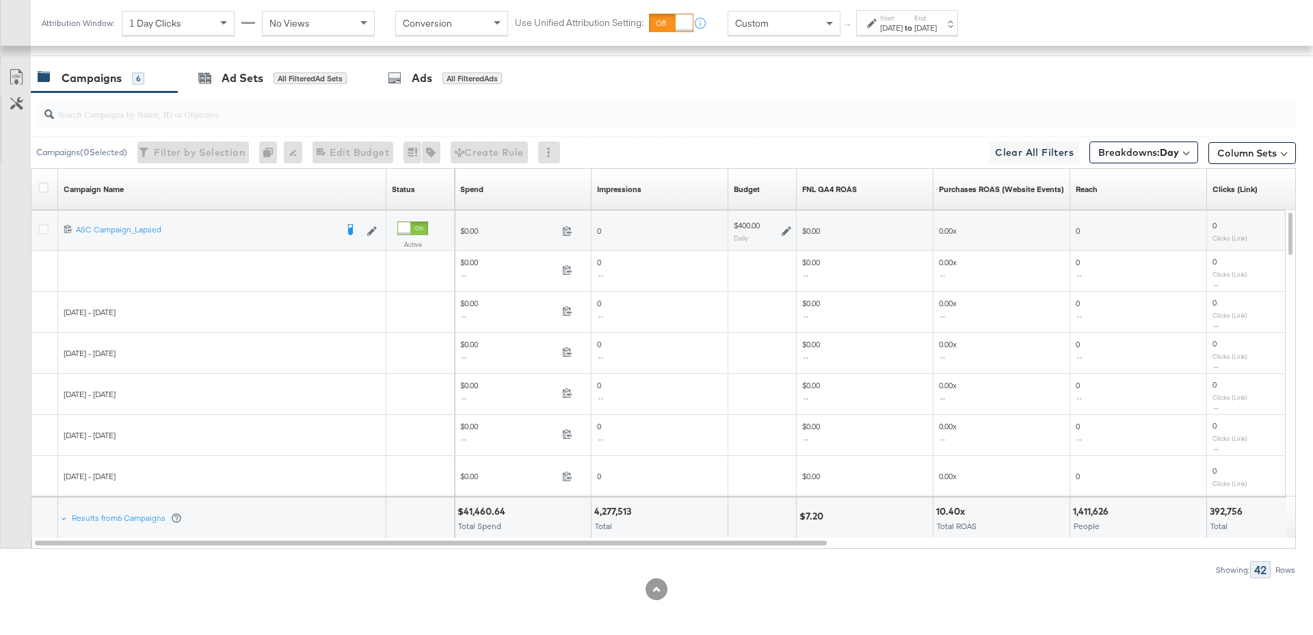
scroll to position [674, 0]
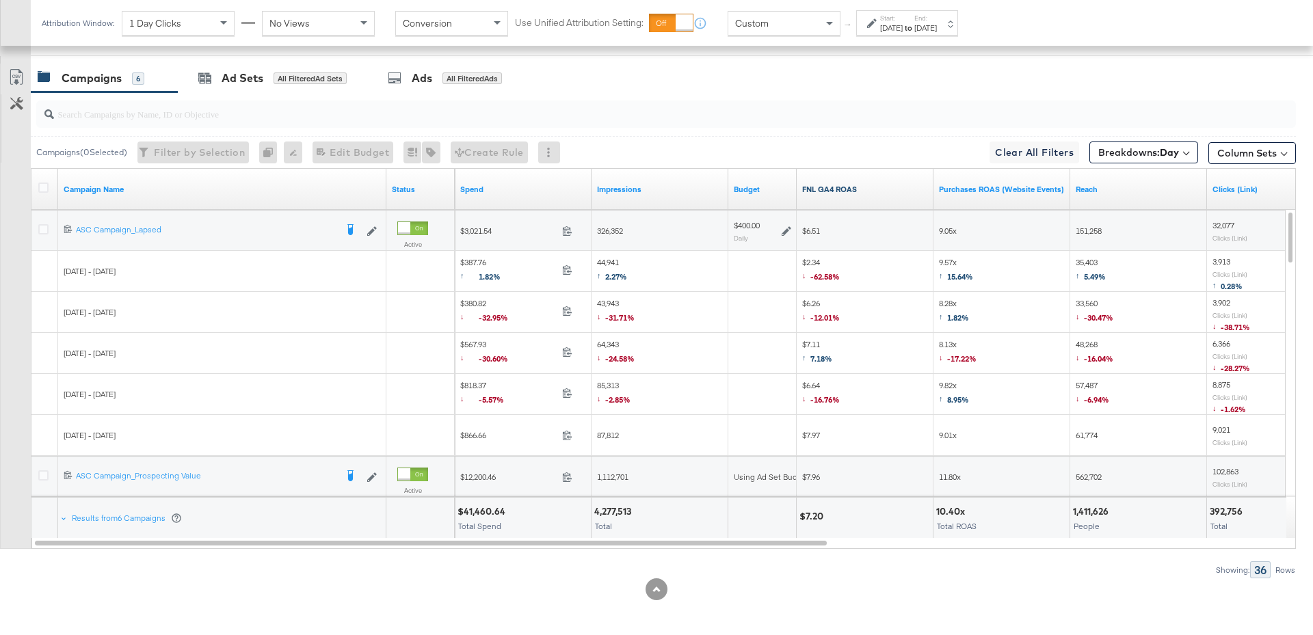
click at [871, 184] on link "FNL GA4 ROAS" at bounding box center [865, 189] width 126 height 11
click at [40, 226] on icon at bounding box center [43, 229] width 10 height 10
click at [0, 0] on input "checkbox" at bounding box center [0, 0] width 0 height 0
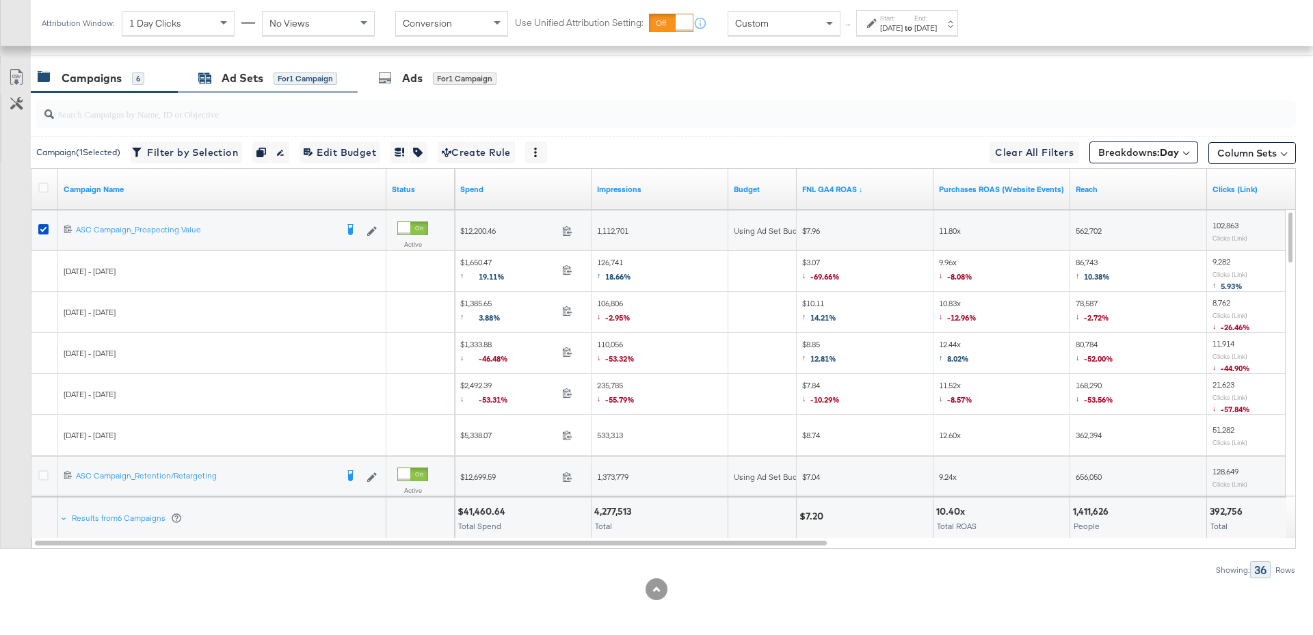
click at [275, 73] on div "for 1 Campaign" at bounding box center [306, 79] width 64 height 12
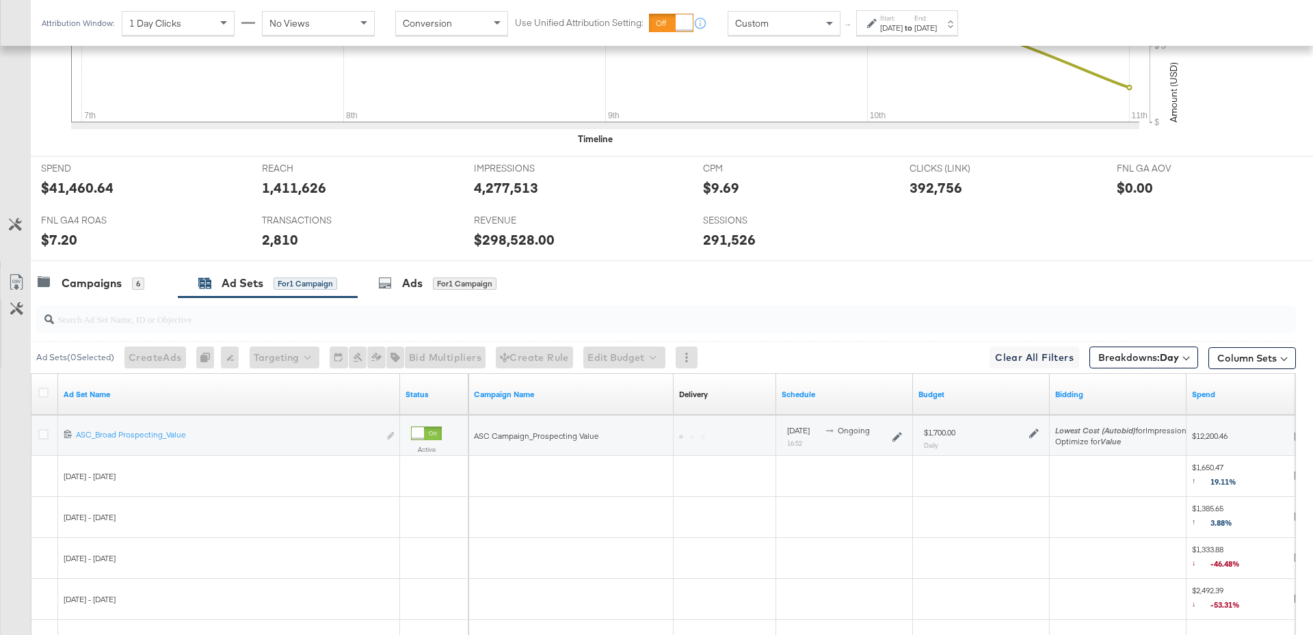
scroll to position [633, 0]
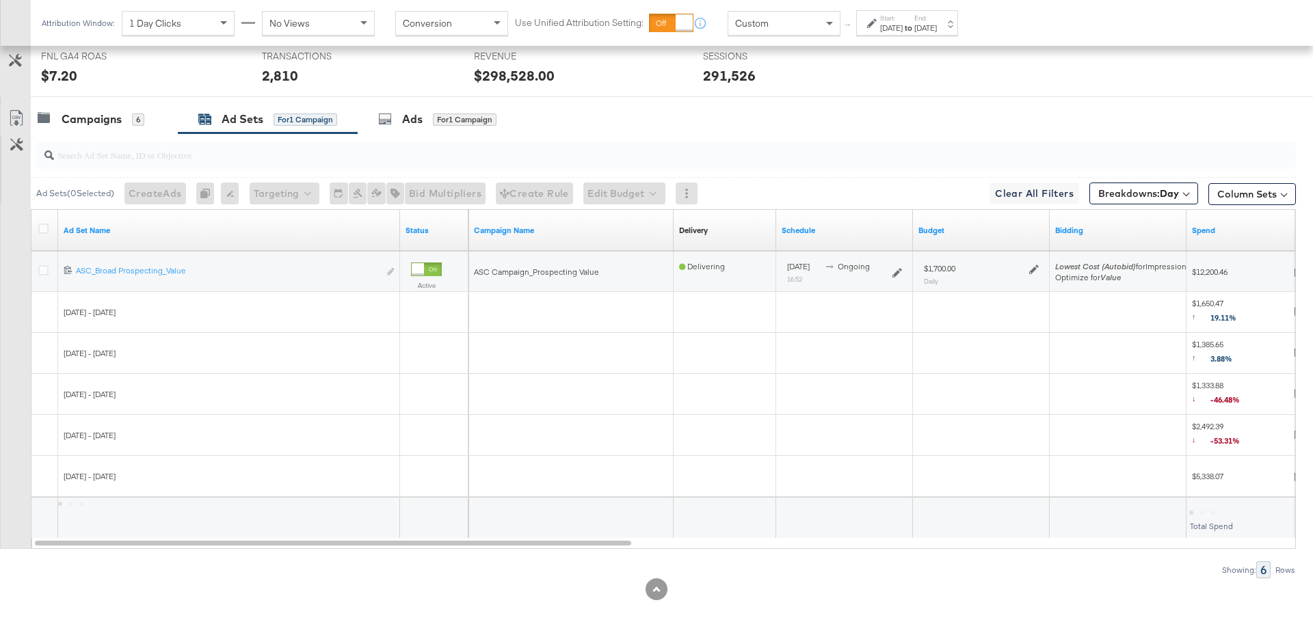
click at [1034, 266] on icon at bounding box center [1034, 270] width 10 height 10
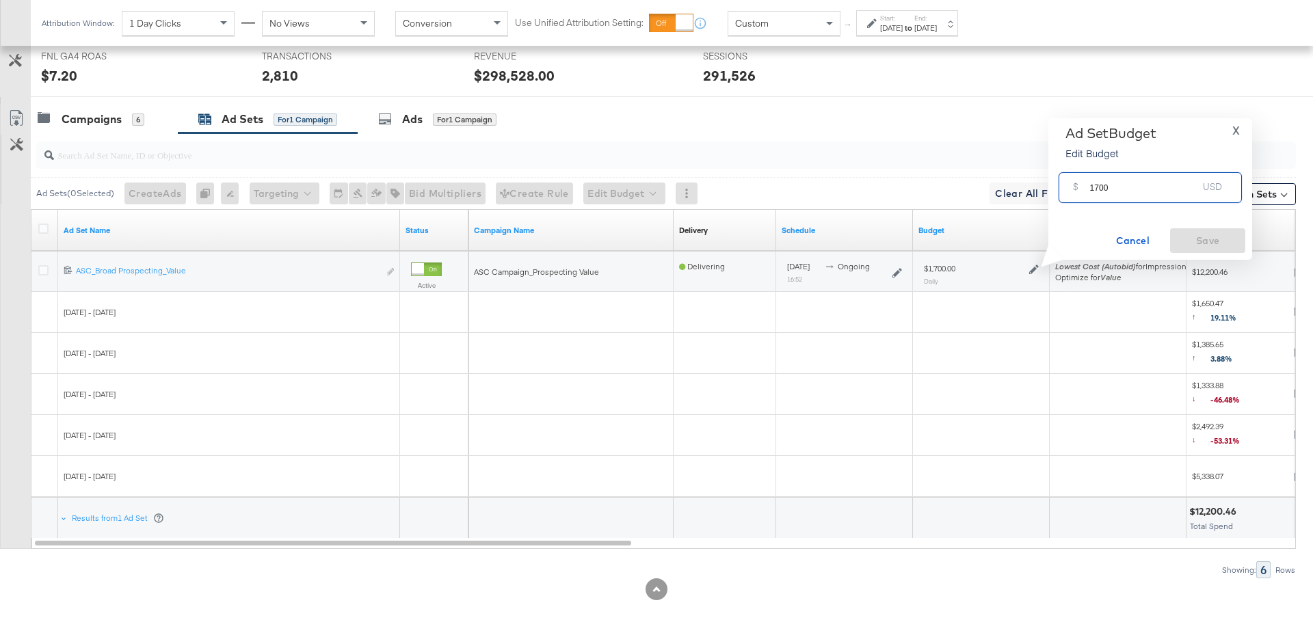
drag, startPoint x: 1116, startPoint y: 189, endPoint x: 1085, endPoint y: 191, distance: 30.8
click at [1084, 190] on div "$ 1700 USD" at bounding box center [1150, 187] width 183 height 31
type input "2700"
click at [1189, 234] on span "Save" at bounding box center [1208, 241] width 64 height 17
click at [122, 120] on div "Campaigns 6" at bounding box center [91, 119] width 107 height 16
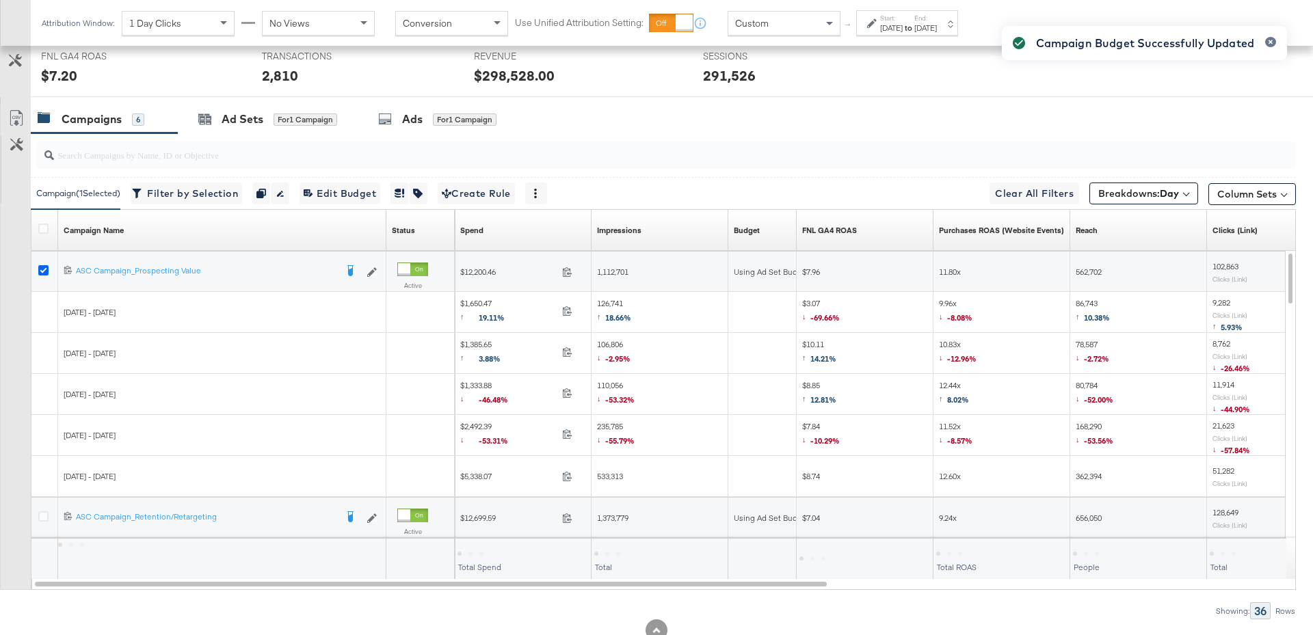
click at [40, 267] on icon at bounding box center [43, 270] width 10 height 10
click at [0, 0] on input "checkbox" at bounding box center [0, 0] width 0 height 0
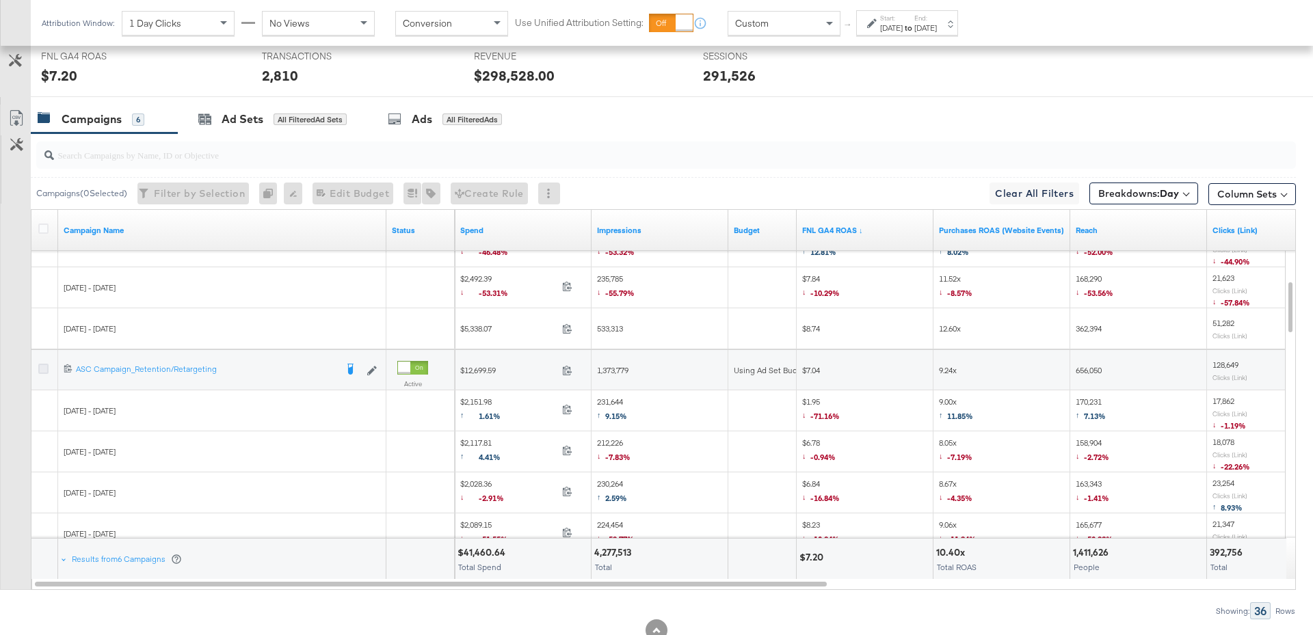
click at [47, 365] on icon at bounding box center [43, 369] width 10 height 10
click at [0, 0] on input "checkbox" at bounding box center [0, 0] width 0 height 0
click at [263, 121] on div "Ad Sets for 1 Campaign" at bounding box center [267, 119] width 139 height 16
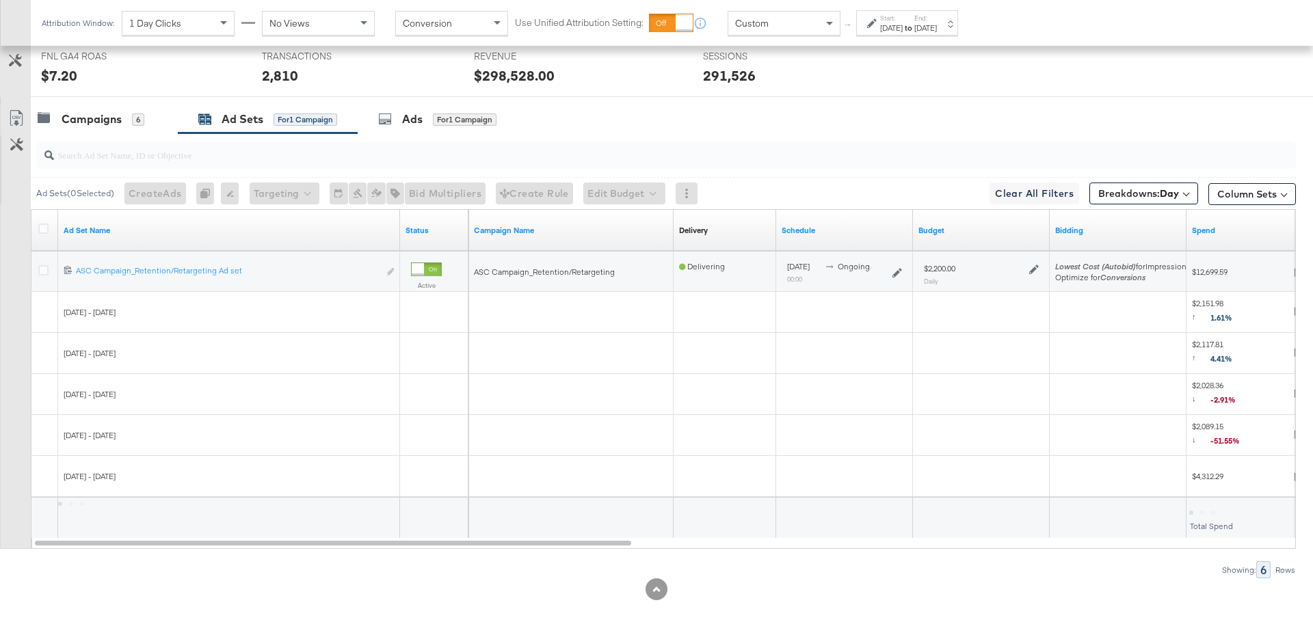
click at [1034, 266] on icon at bounding box center [1034, 270] width 10 height 10
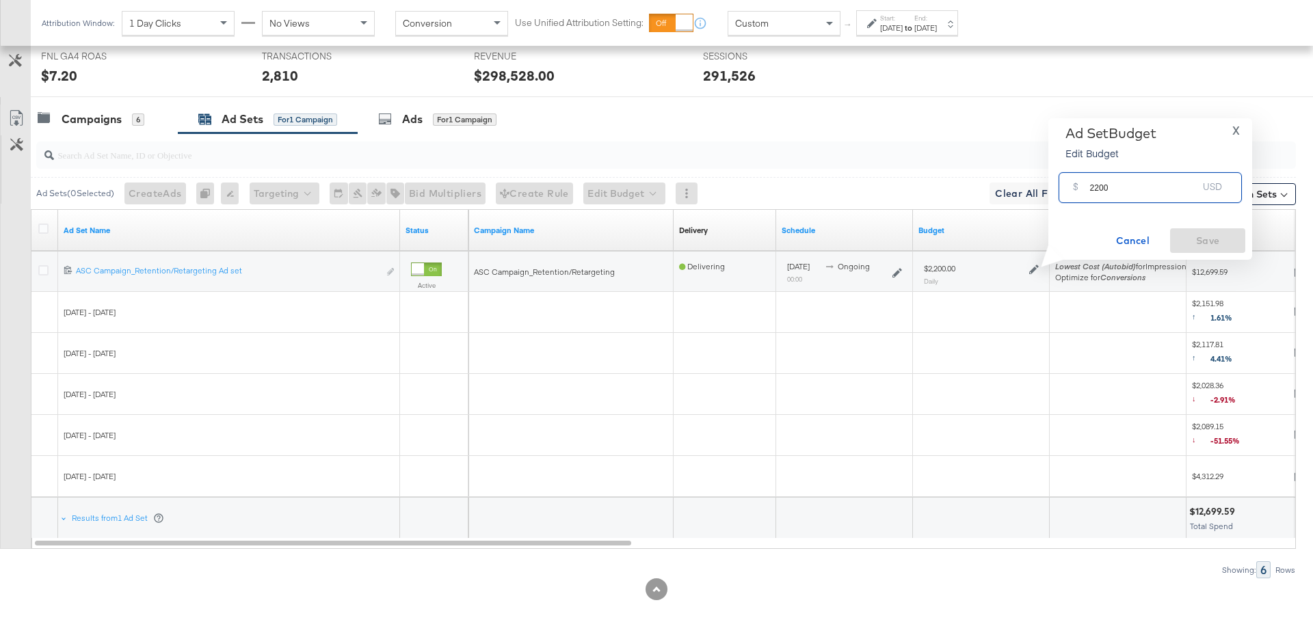
drag, startPoint x: 1115, startPoint y: 191, endPoint x: 1083, endPoint y: 192, distance: 32.2
click at [1081, 192] on div "$ 2200 USD" at bounding box center [1150, 187] width 183 height 31
type input "1600"
click at [1197, 242] on span "Save" at bounding box center [1208, 241] width 64 height 17
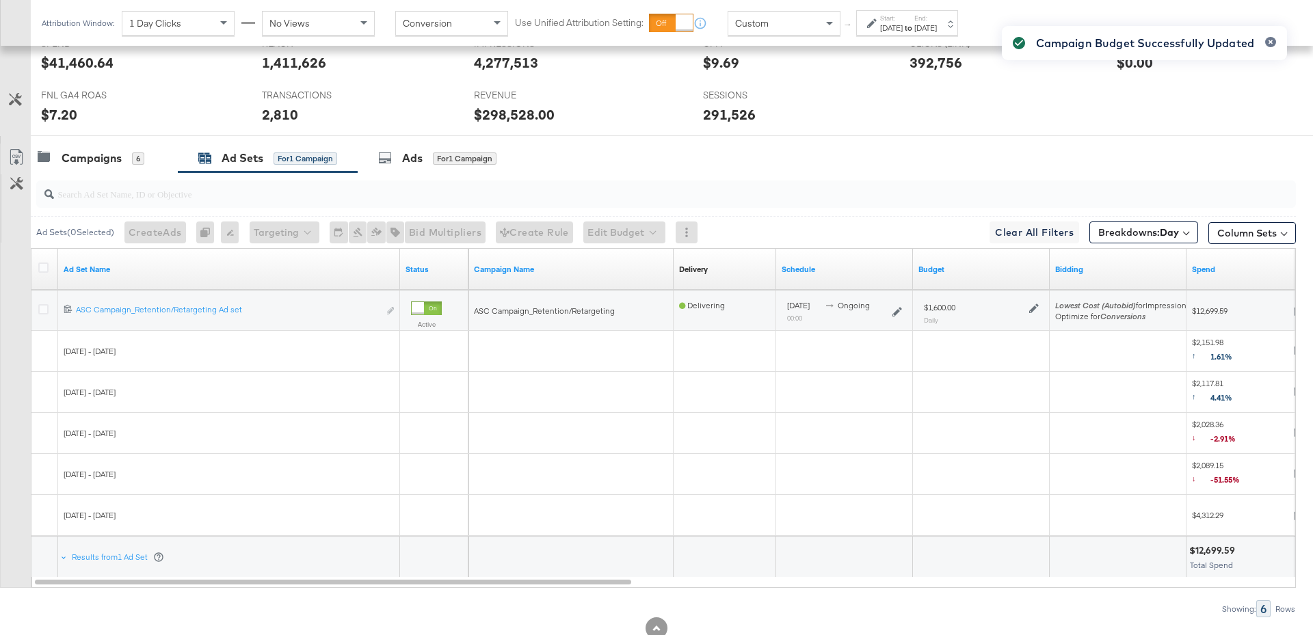
scroll to position [592, 0]
click at [124, 156] on div "Campaigns 6" at bounding box center [91, 161] width 107 height 16
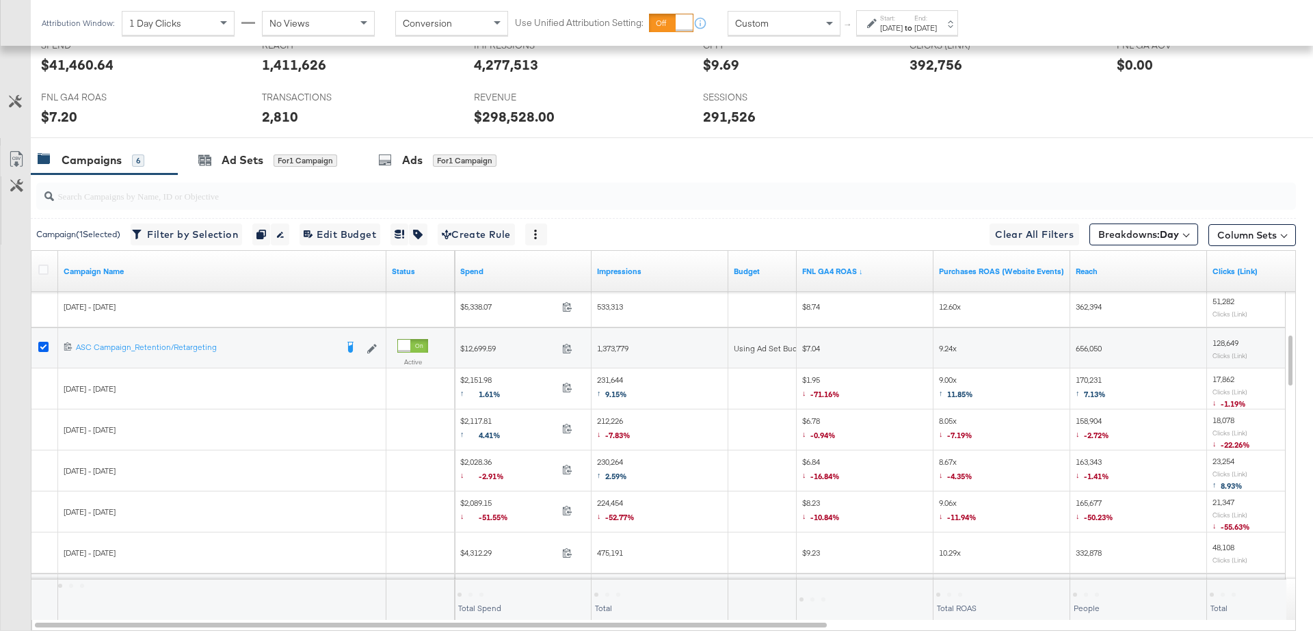
click at [41, 343] on icon at bounding box center [43, 347] width 10 height 10
click at [0, 0] on input "checkbox" at bounding box center [0, 0] width 0 height 0
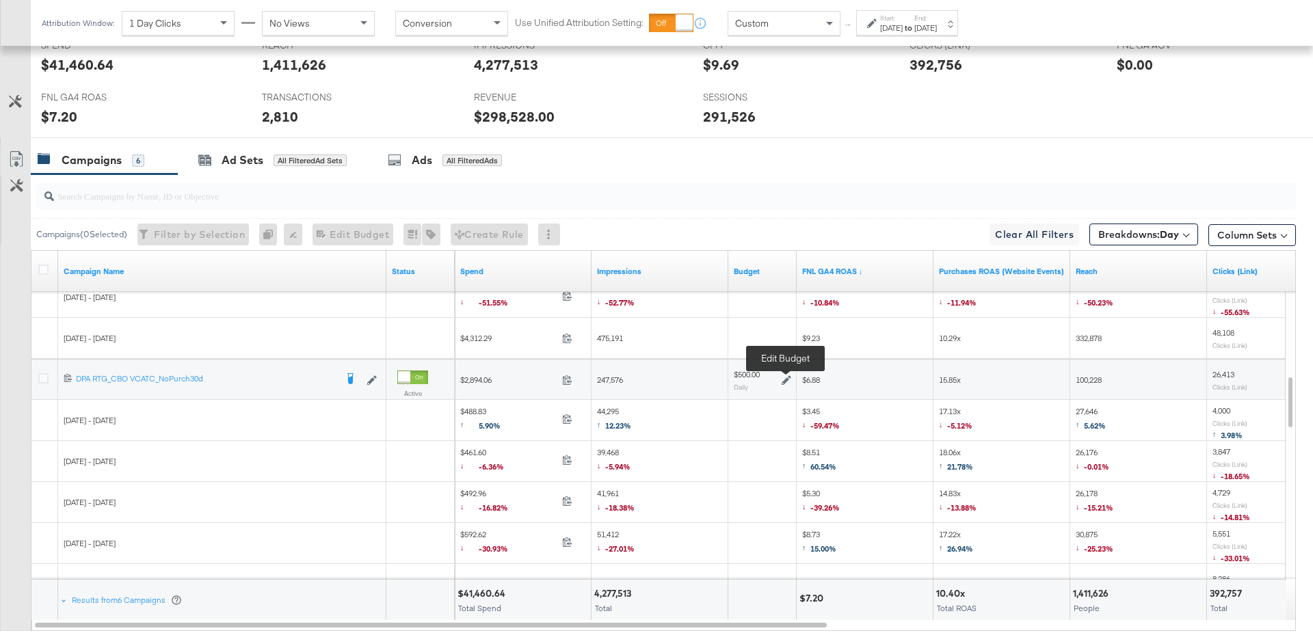
click at [787, 378] on icon at bounding box center [787, 381] width 10 height 10
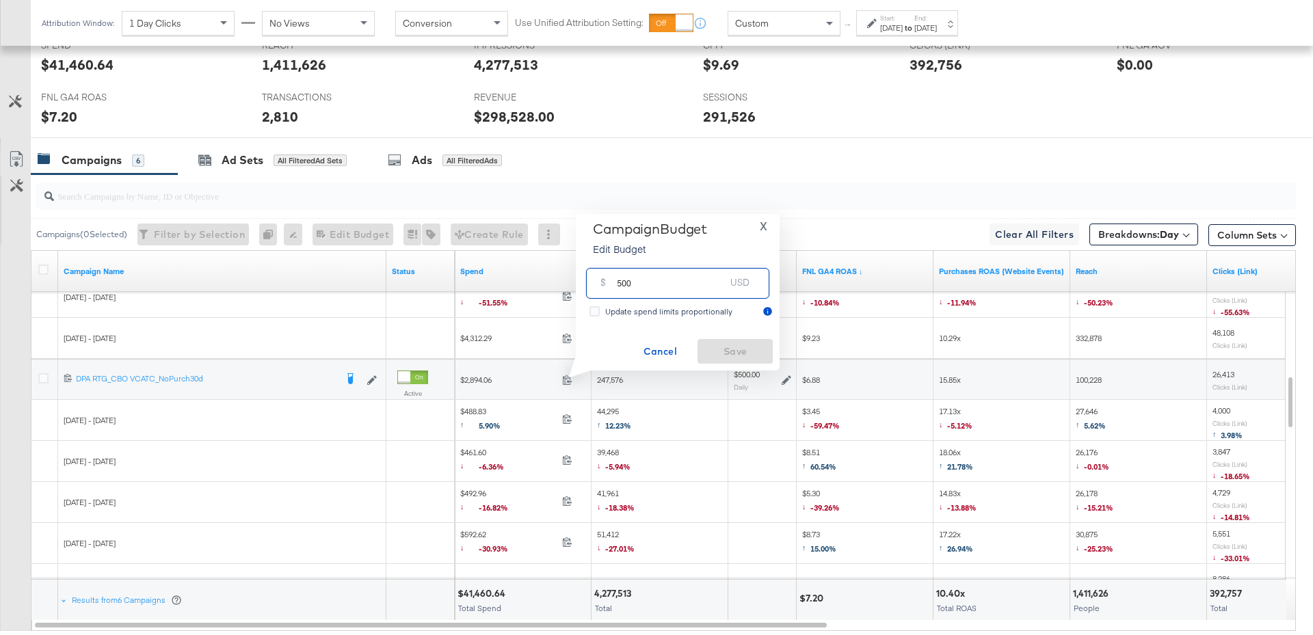
drag, startPoint x: 646, startPoint y: 287, endPoint x: 606, endPoint y: 285, distance: 40.4
click at [606, 285] on div "$ 500 USD" at bounding box center [677, 283] width 183 height 31
type input "800"
click at [716, 350] on span "Save" at bounding box center [735, 351] width 64 height 17
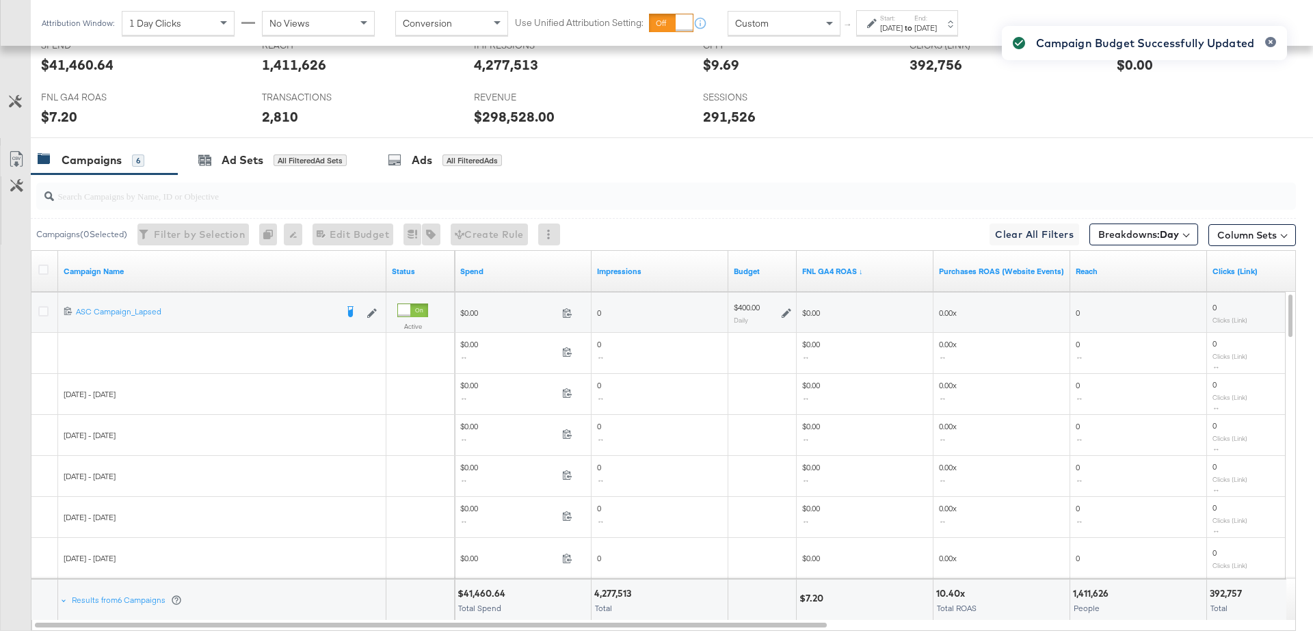
scroll to position [553, 0]
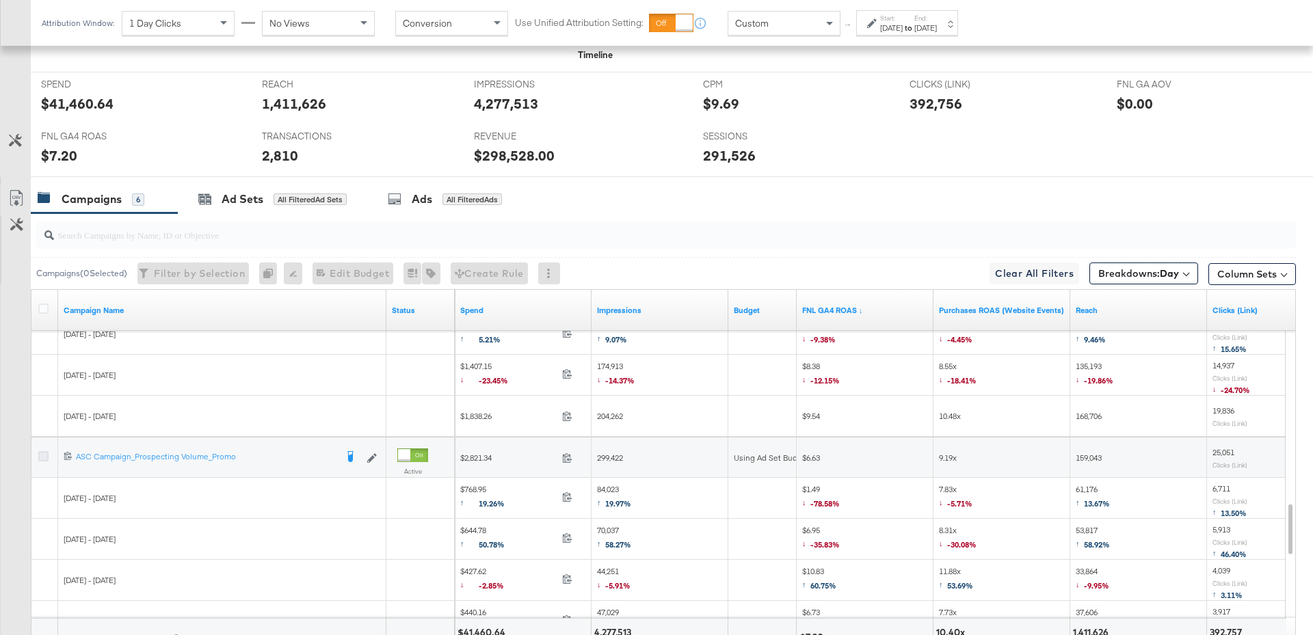
click at [44, 454] on icon at bounding box center [43, 456] width 10 height 10
click at [0, 0] on input "checkbox" at bounding box center [0, 0] width 0 height 0
click at [251, 205] on div "Ad Sets for 1 Campaign" at bounding box center [268, 199] width 180 height 29
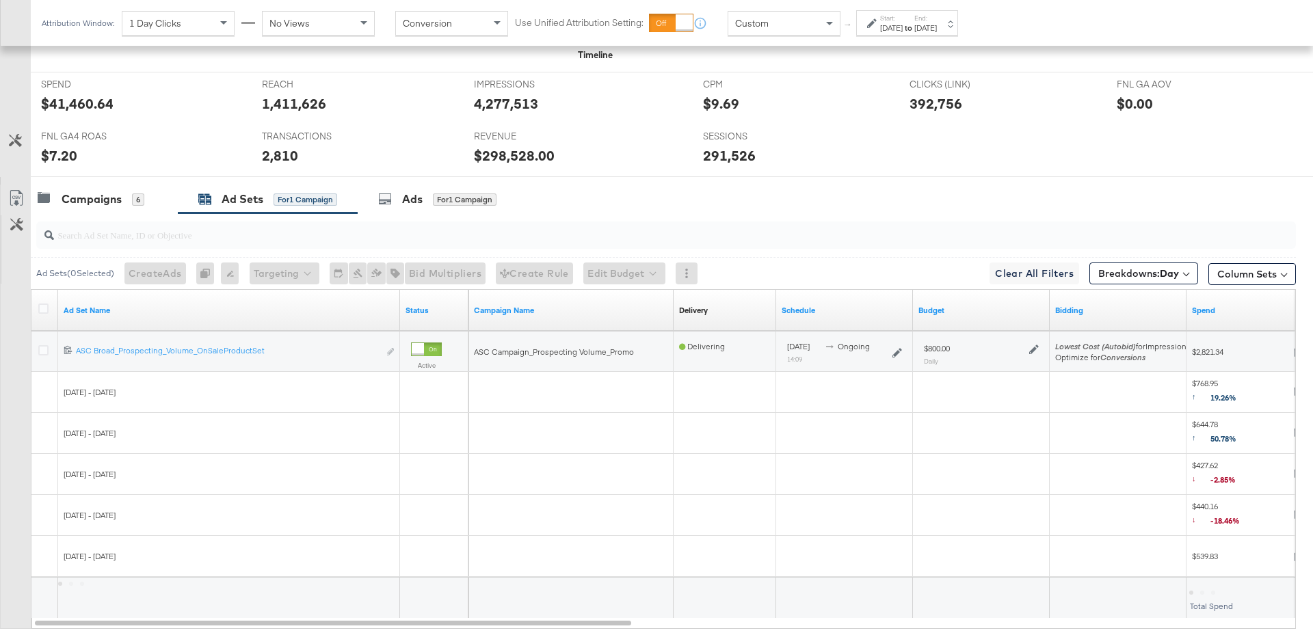
click at [1033, 352] on div "$800.00 Daily" at bounding box center [981, 354] width 115 height 23
click at [1033, 349] on icon at bounding box center [1034, 350] width 10 height 10
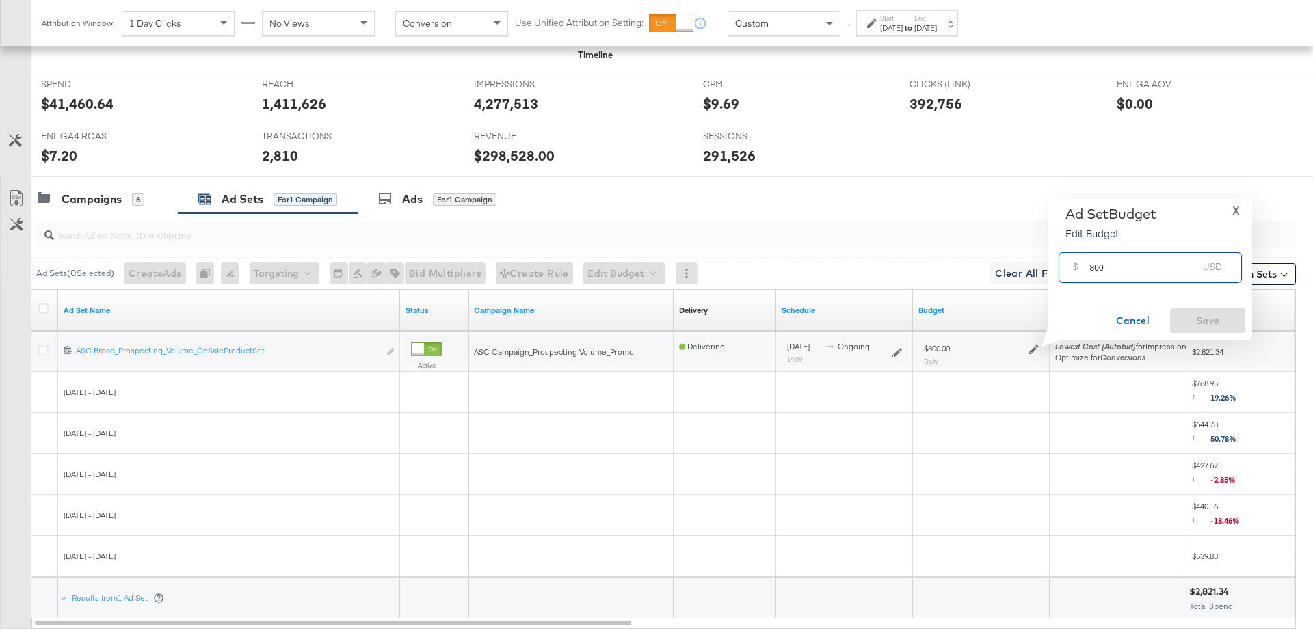
drag, startPoint x: 1109, startPoint y: 273, endPoint x: 1078, endPoint y: 272, distance: 30.8
click at [1078, 272] on div "$ 800 USD" at bounding box center [1150, 267] width 183 height 31
type input "1000"
click at [1220, 319] on span "Save" at bounding box center [1208, 321] width 64 height 17
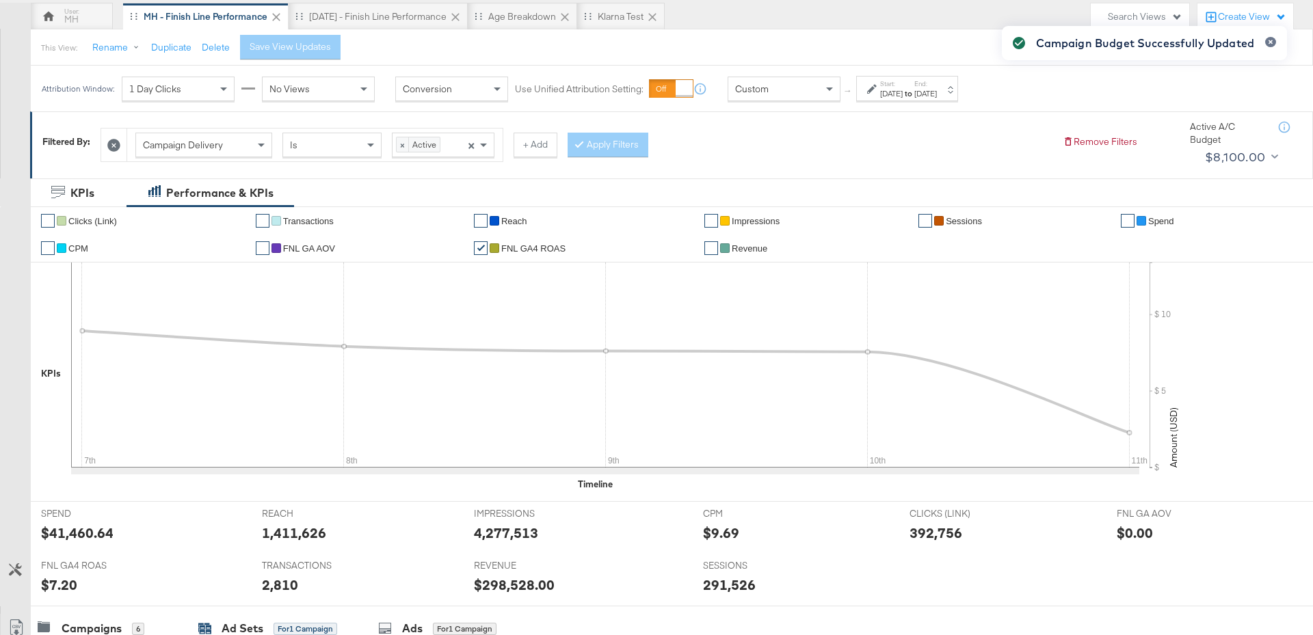
scroll to position [0, 0]
